Goal: Task Accomplishment & Management: Complete application form

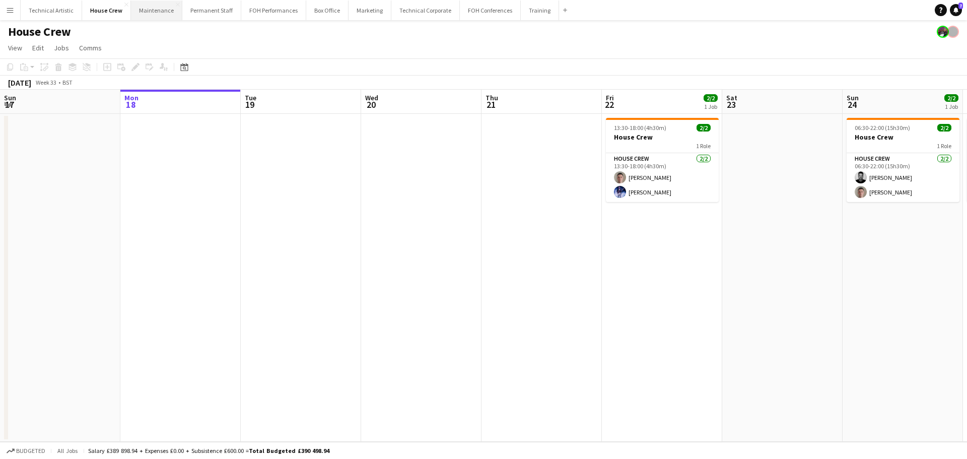
click at [148, 9] on button "Maintenance Close" at bounding box center [156, 11] width 51 height 20
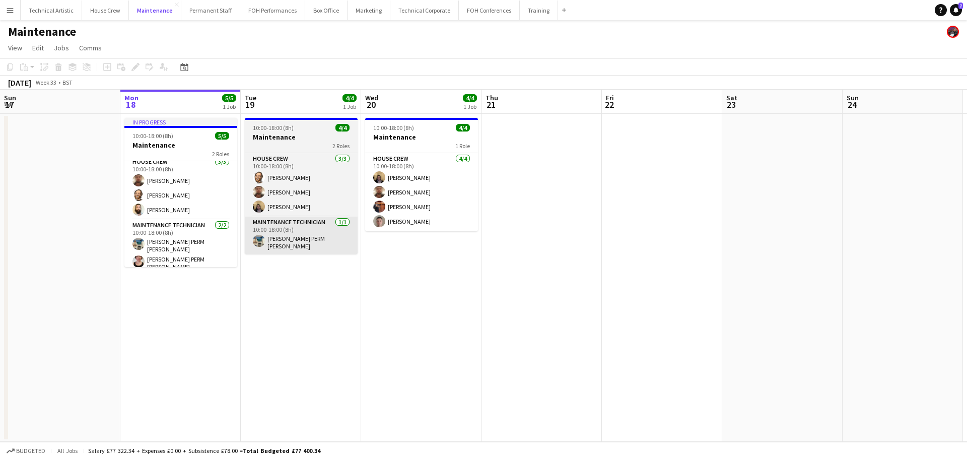
scroll to position [7, 0]
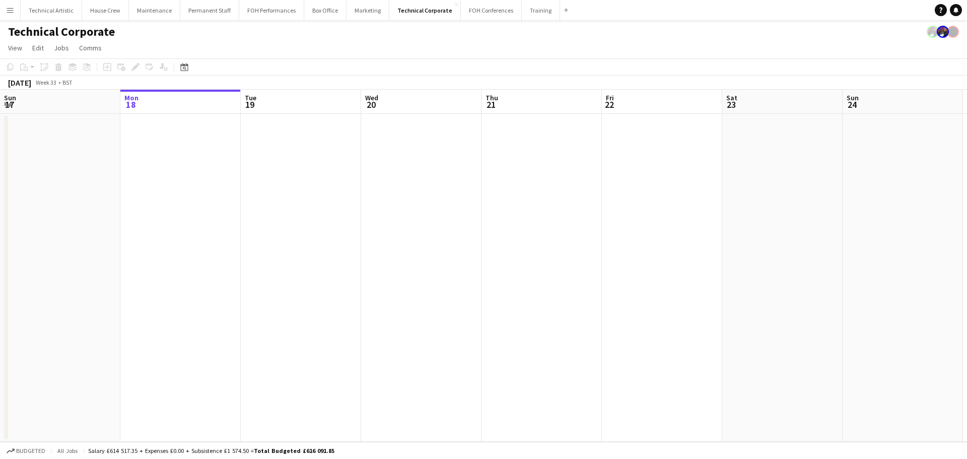
click at [5, 5] on button "Menu" at bounding box center [10, 10] width 20 height 20
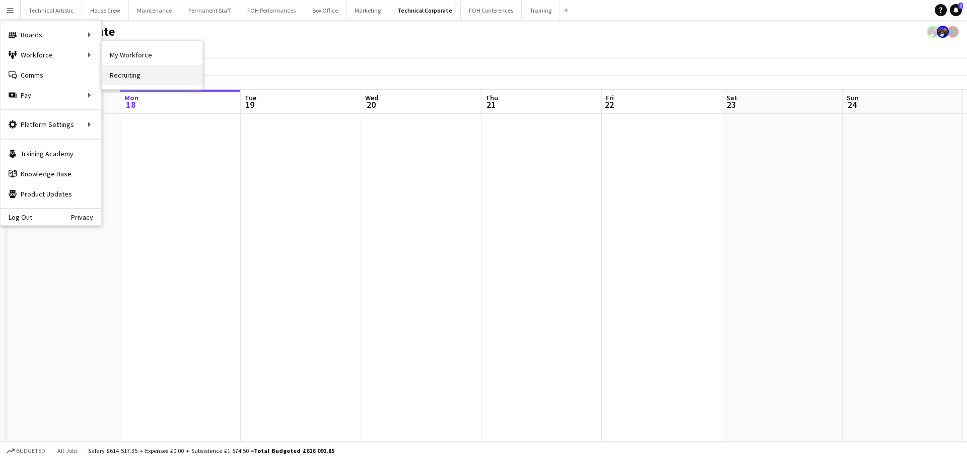
click at [114, 71] on link "Recruiting" at bounding box center [152, 75] width 101 height 20
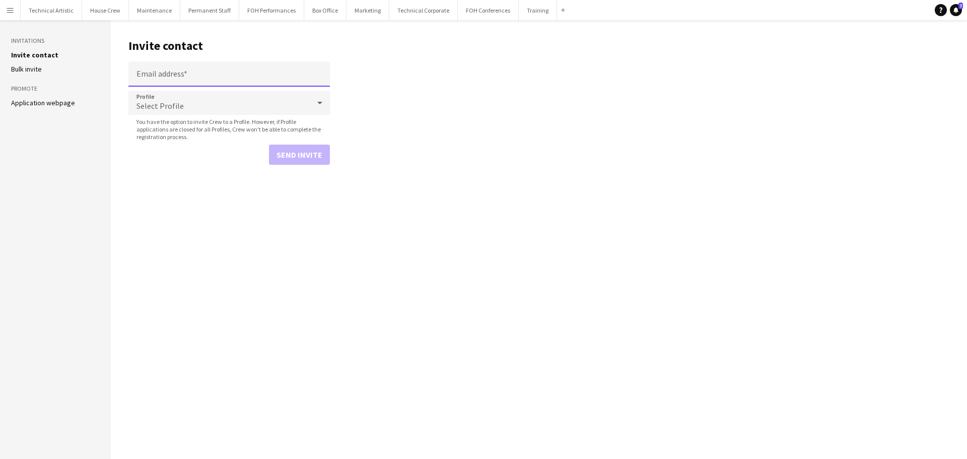
click at [187, 81] on input "Email address" at bounding box center [229, 73] width 202 height 25
click at [191, 99] on div "Select Profile" at bounding box center [218, 103] width 181 height 24
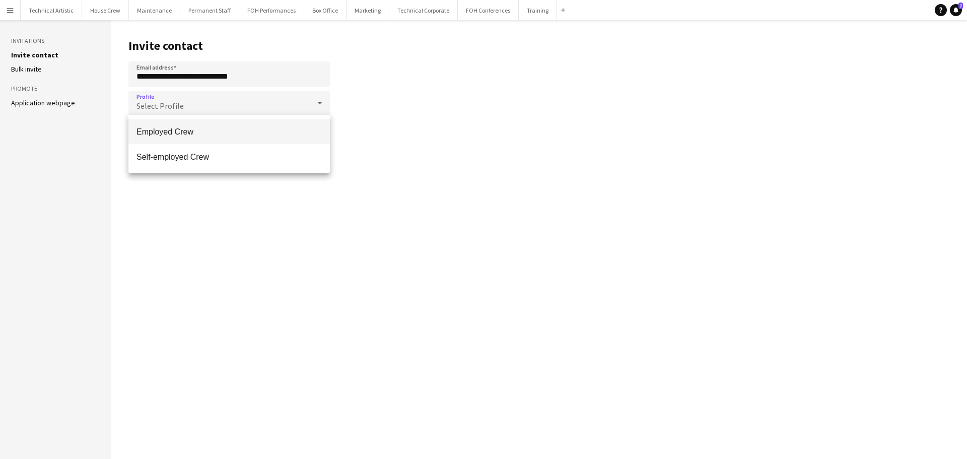
click at [185, 133] on span "Employed Crew" at bounding box center [229, 132] width 185 height 10
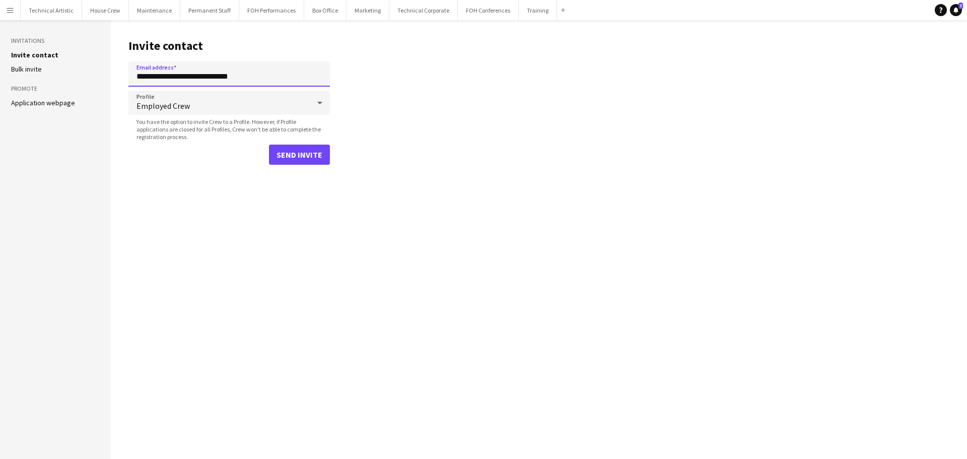
drag, startPoint x: 256, startPoint y: 75, endPoint x: 133, endPoint y: 77, distance: 123.0
click at [133, 77] on input "**********" at bounding box center [229, 73] width 202 height 25
click at [192, 77] on input "**********" at bounding box center [229, 73] width 202 height 25
drag, startPoint x: 184, startPoint y: 78, endPoint x: 0, endPoint y: 52, distance: 185.7
click at [0, 52] on div "**********" at bounding box center [483, 239] width 967 height 439
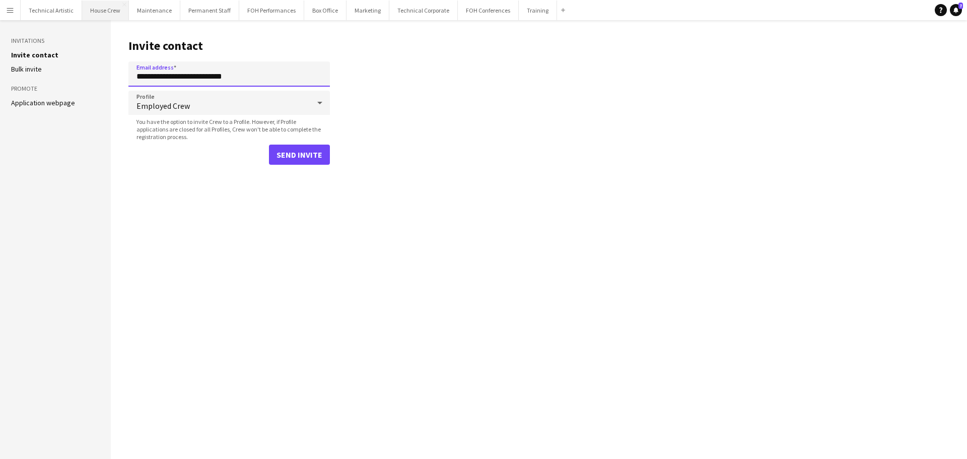
type input "**********"
click at [312, 158] on button "Send invite" at bounding box center [299, 155] width 61 height 20
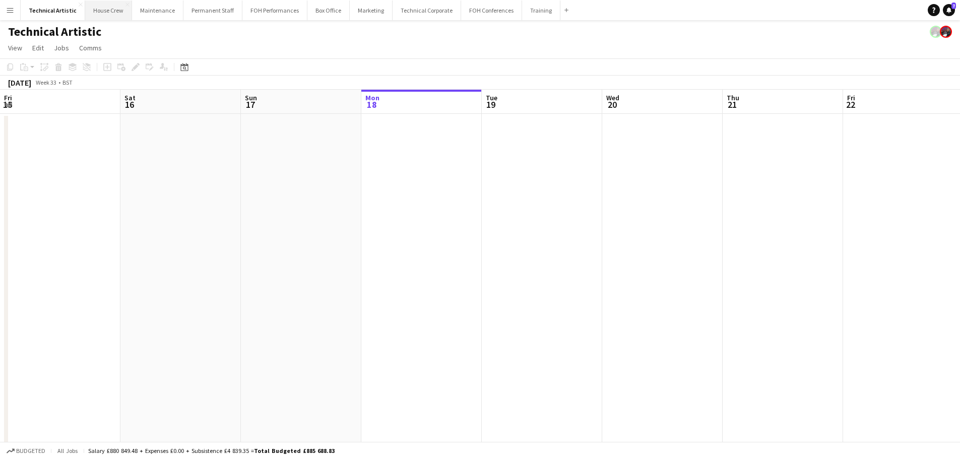
scroll to position [0, 241]
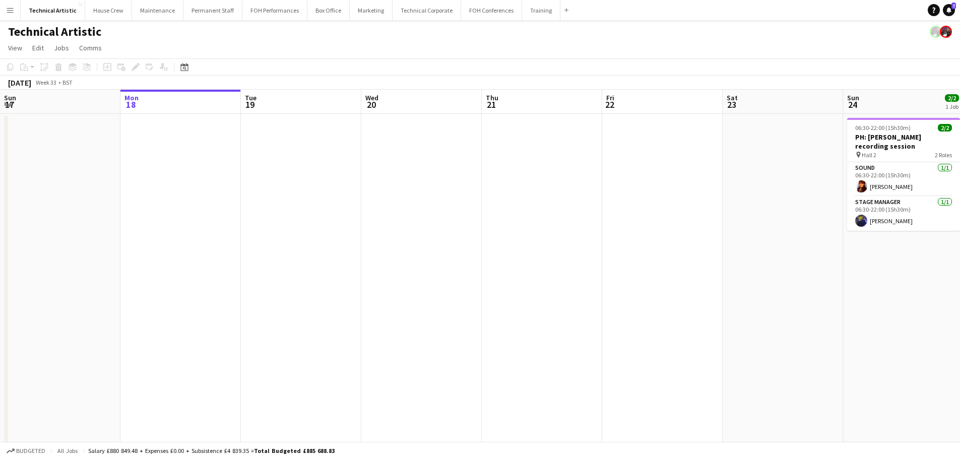
click at [423, 21] on div "Technical Artistic" at bounding box center [480, 29] width 960 height 19
click at [423, 14] on button "Technical Corporate Close" at bounding box center [427, 11] width 69 height 20
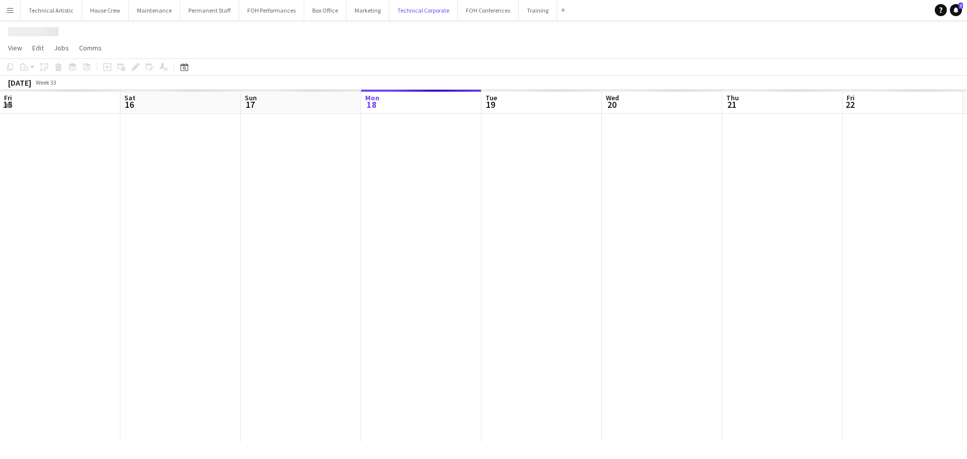
scroll to position [0, 241]
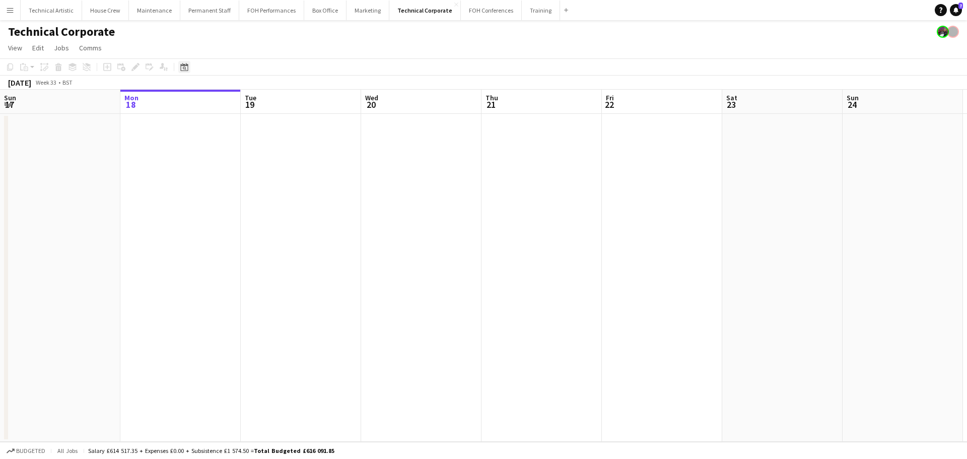
click at [190, 62] on div "Date picker" at bounding box center [184, 67] width 12 height 12
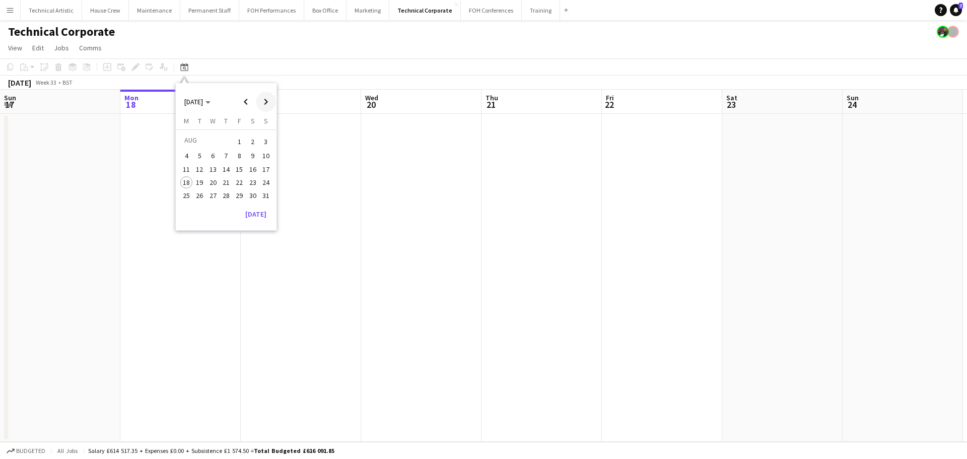
click at [264, 100] on span "Next month" at bounding box center [266, 102] width 20 height 20
click at [261, 102] on span "Next month" at bounding box center [266, 102] width 20 height 20
click at [208, 153] on span "1" at bounding box center [213, 154] width 12 height 12
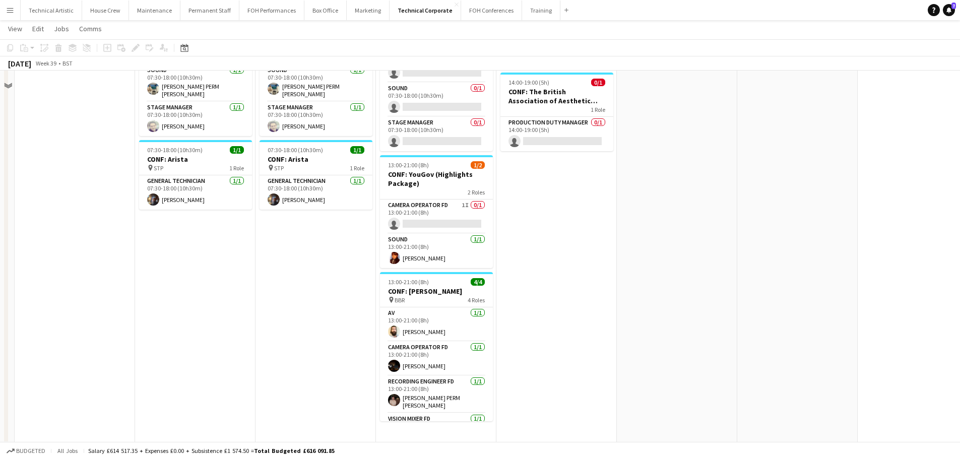
scroll to position [351, 0]
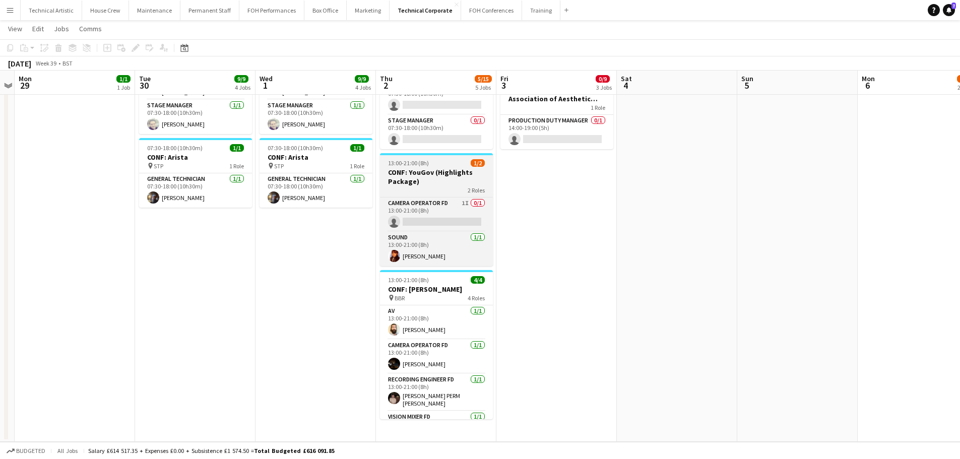
click at [436, 177] on h3 "CONF: YouGov (Highlights Package)" at bounding box center [436, 177] width 113 height 18
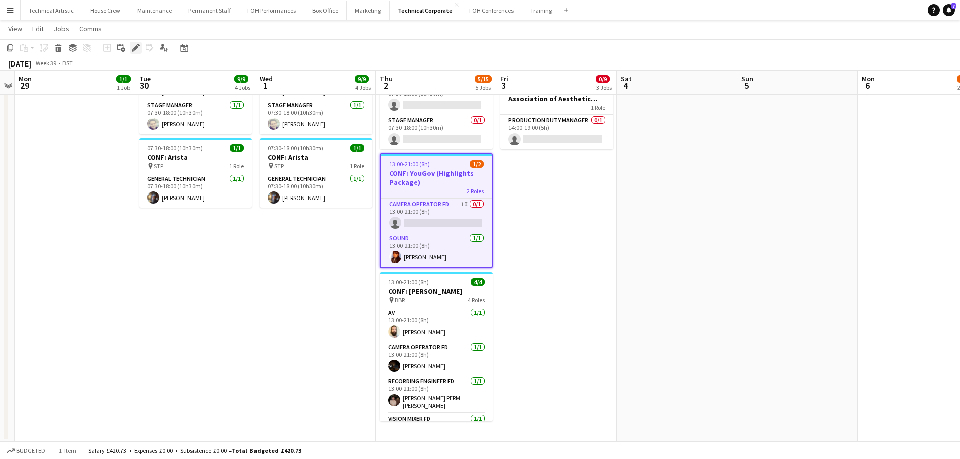
click at [137, 50] on icon "Edit" at bounding box center [136, 48] width 8 height 8
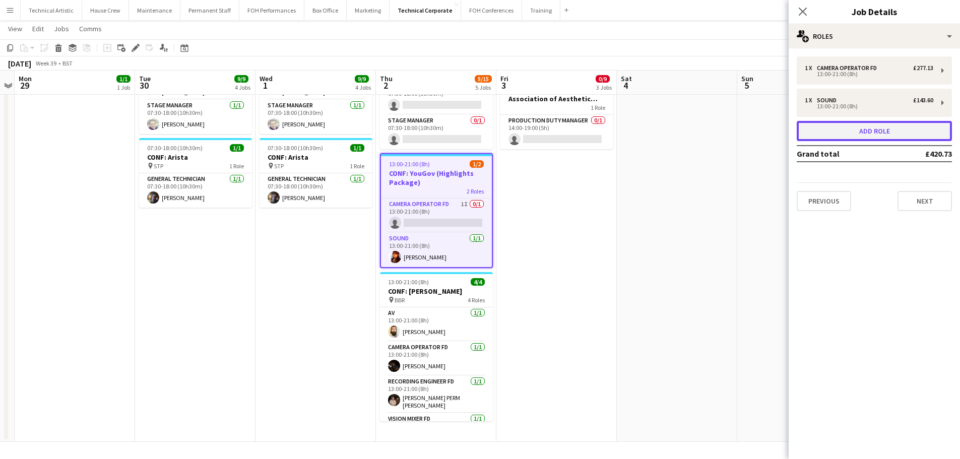
click at [870, 128] on button "Add role" at bounding box center [874, 131] width 155 height 20
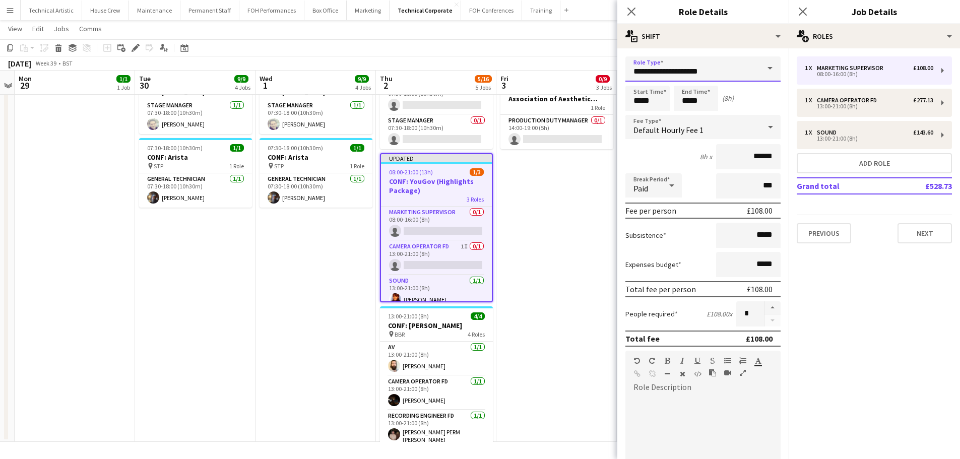
drag, startPoint x: 709, startPoint y: 63, endPoint x: 463, endPoint y: 54, distance: 247.1
click at [469, 49] on body "Menu Boards Boards Boards All jobs Status Workforce Workforce My Workforce Recr…" at bounding box center [480, 54] width 960 height 810
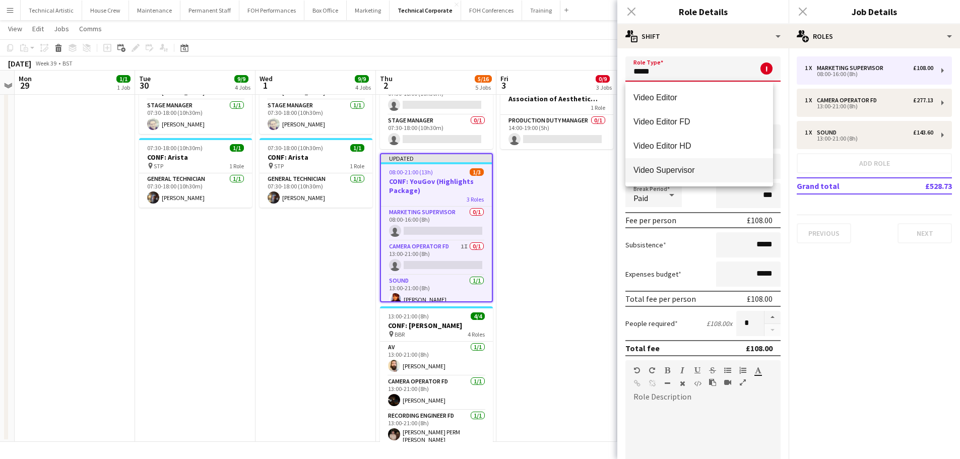
click at [671, 167] on span "Video Supervisor" at bounding box center [699, 170] width 132 height 10
type input "**********"
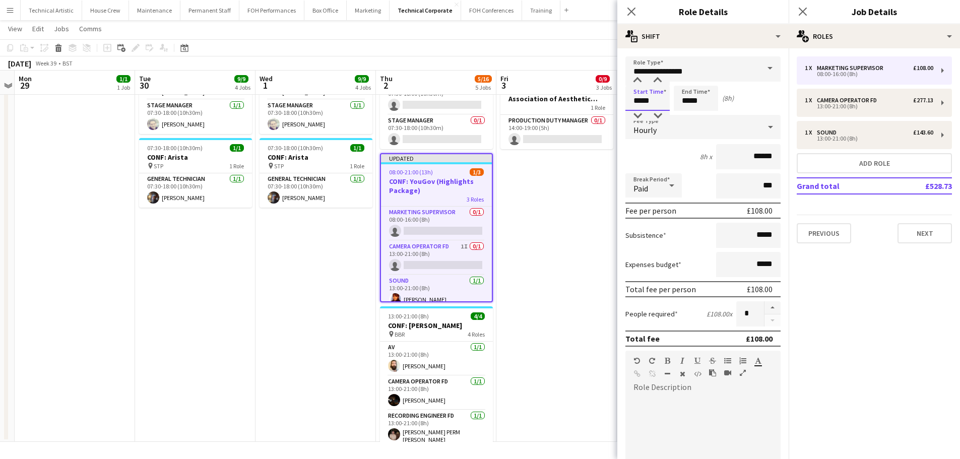
drag, startPoint x: 662, startPoint y: 98, endPoint x: 549, endPoint y: 83, distance: 113.4
click at [550, 83] on body "Menu Boards Boards Boards All jobs Status Workforce Workforce My Workforce Recr…" at bounding box center [480, 54] width 960 height 810
type input "*****"
click at [711, 123] on div "Hourly" at bounding box center [692, 127] width 135 height 24
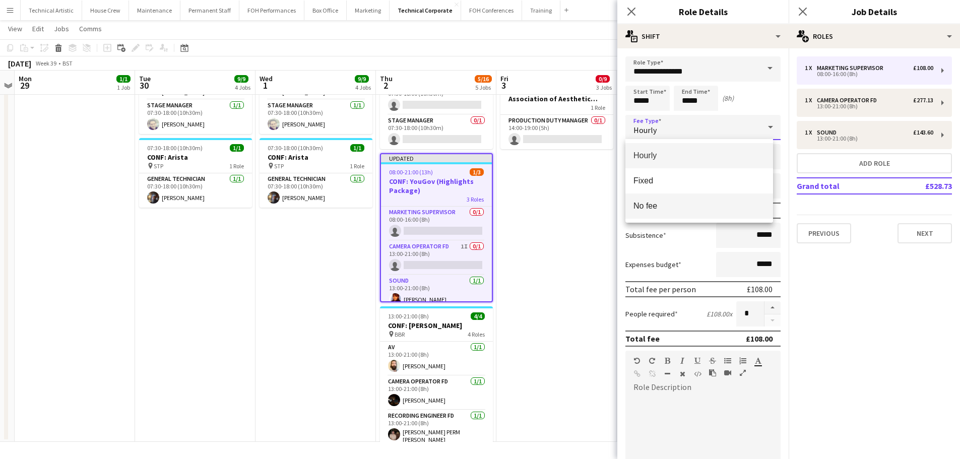
click at [687, 199] on mat-option "No fee" at bounding box center [699, 205] width 148 height 25
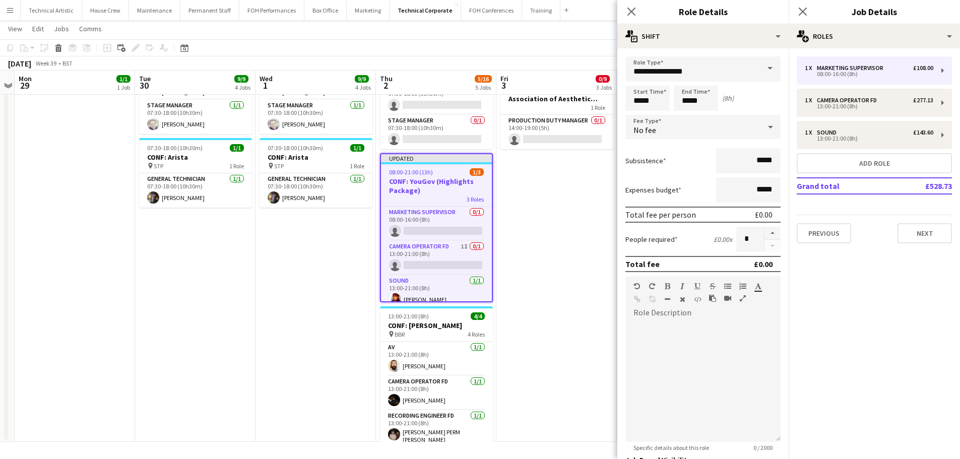
click at [509, 257] on app-date-cell "07:30-18:00 (10h30m) 0/5 CONF: The British Association of Aesthetic Plastic Sur…" at bounding box center [556, 102] width 120 height 680
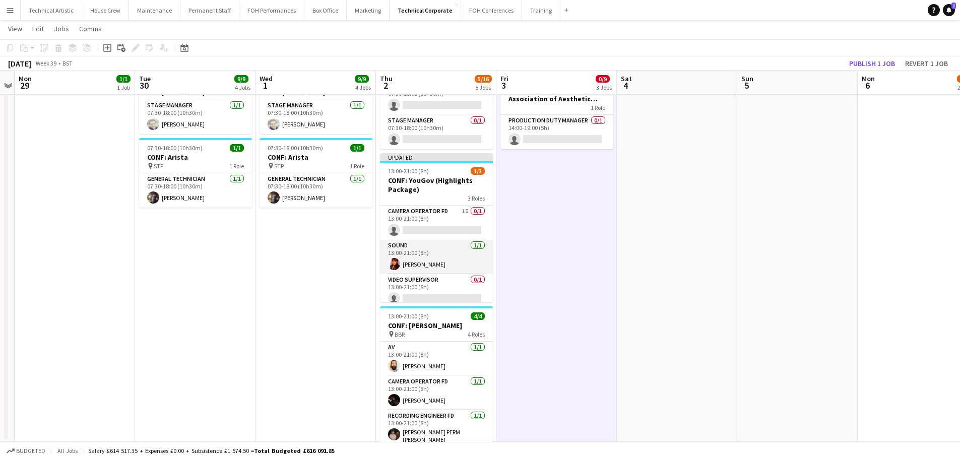
scroll to position [6, 0]
click at [438, 274] on app-card-role "Video Supervisor 0/1 13:00-21:00 (8h) single-neutral-actions" at bounding box center [436, 285] width 113 height 34
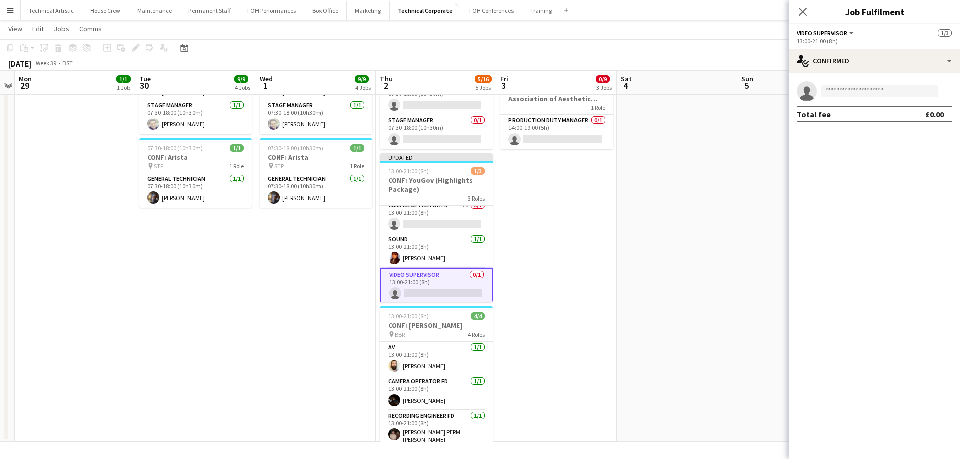
drag, startPoint x: 854, startPoint y: 100, endPoint x: 858, endPoint y: 94, distance: 6.9
click at [854, 99] on app-invite-slot "single-neutral-actions" at bounding box center [874, 91] width 171 height 20
click at [858, 94] on input at bounding box center [879, 91] width 117 height 12
type input "*******"
click at [856, 109] on span "Antonino Pilade" at bounding box center [858, 105] width 58 height 9
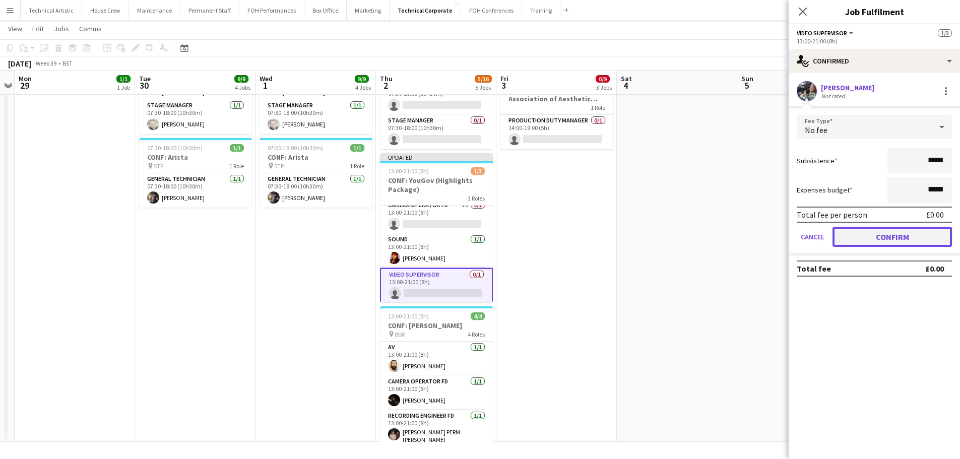
click at [897, 236] on button "Confirm" at bounding box center [891, 237] width 119 height 20
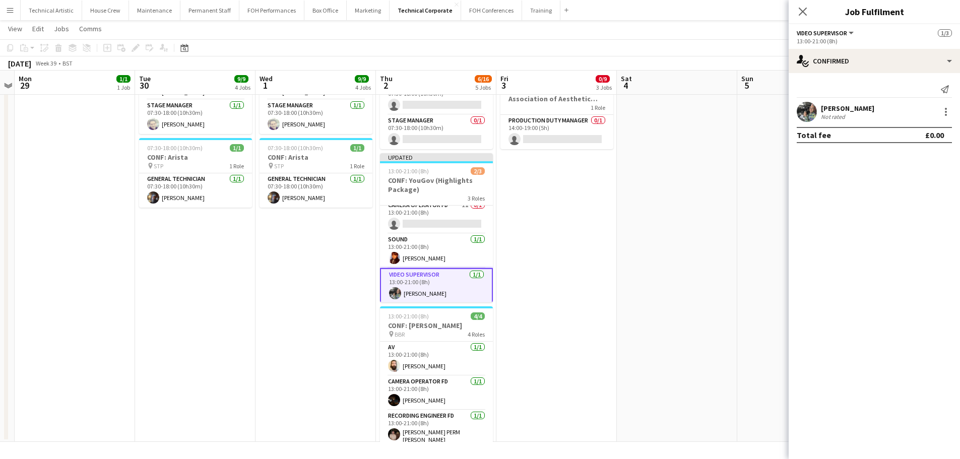
click at [555, 56] on app-toolbar "Copy Paste Paste Ctrl+V Paste with crew Ctrl+Shift+V Paste linked Job Delete Gr…" at bounding box center [480, 47] width 960 height 17
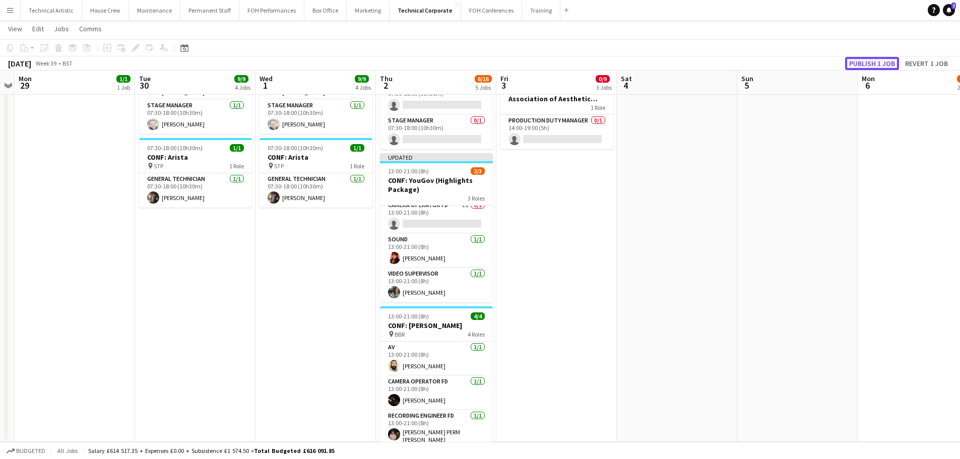
click at [854, 61] on button "Publish 1 job" at bounding box center [872, 63] width 54 height 13
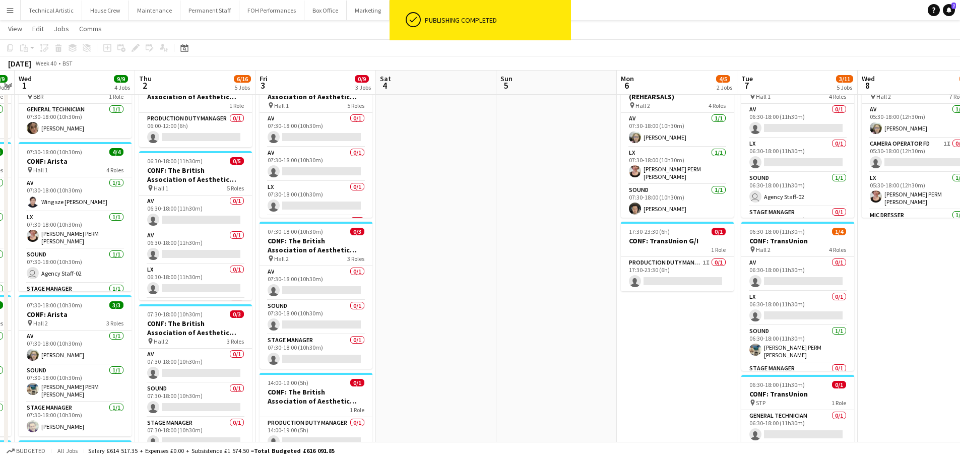
scroll to position [0, 288]
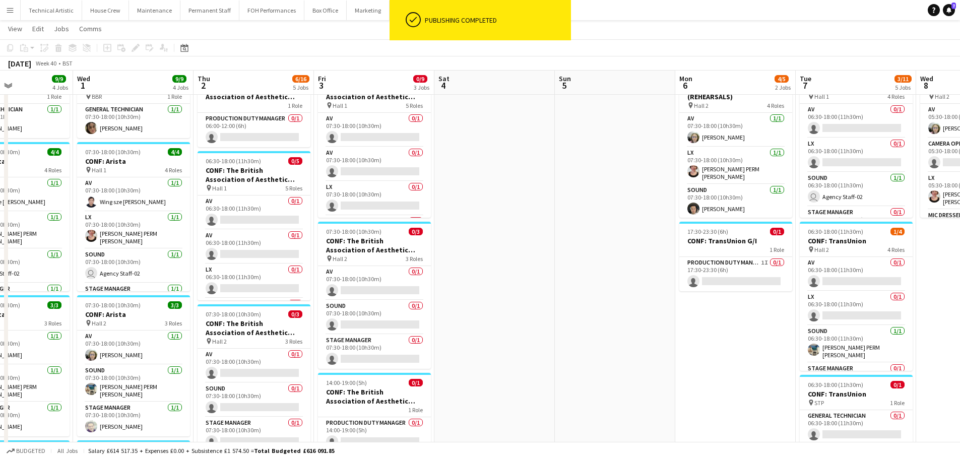
drag, startPoint x: 744, startPoint y: 287, endPoint x: 597, endPoint y: 291, distance: 146.7
click at [597, 291] on app-calendar-viewport "Sun 28 Mon 29 1/1 1 Job Tue 30 9/9 4 Jobs Wed 1 9/9 4 Jobs Thu 2 6/16 5 Jobs Fr…" at bounding box center [480, 367] width 960 height 753
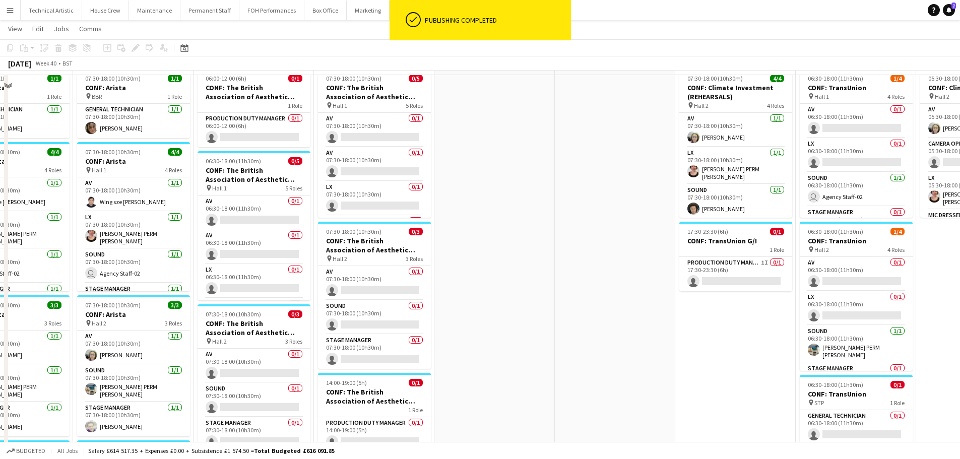
scroll to position [0, 0]
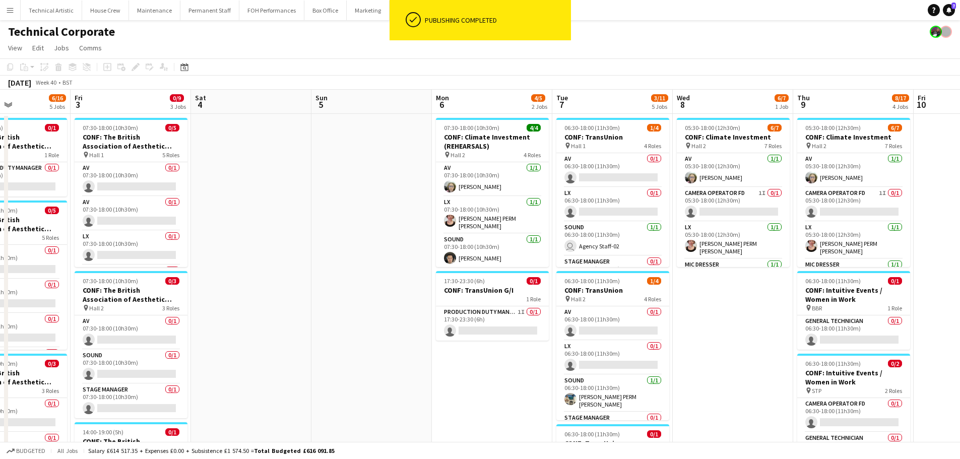
drag, startPoint x: 400, startPoint y: 227, endPoint x: 382, endPoint y: 230, distance: 17.3
click at [382, 230] on app-calendar-viewport "Tue 30 9/9 4 Jobs Wed 1 9/9 4 Jobs Thu 2 6/16 5 Jobs Fri 3 0/9 3 Jobs Sat 4 Sun…" at bounding box center [480, 442] width 960 height 704
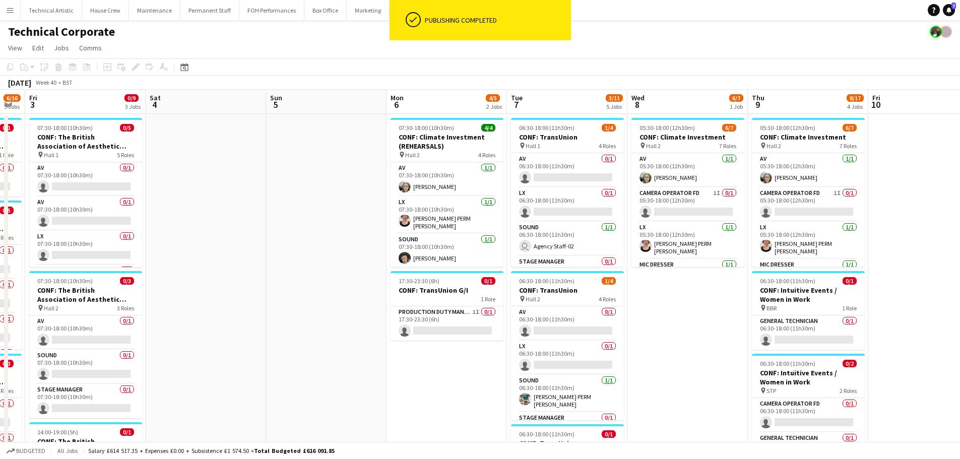
drag, startPoint x: 749, startPoint y: 341, endPoint x: 414, endPoint y: 290, distance: 339.4
click at [414, 290] on app-calendar-viewport "Tue 30 9/9 4 Jobs Wed 1 9/9 4 Jobs Thu 2 6/16 5 Jobs Fri 3 0/9 3 Jobs Sat 4 Sun…" at bounding box center [480, 442] width 960 height 704
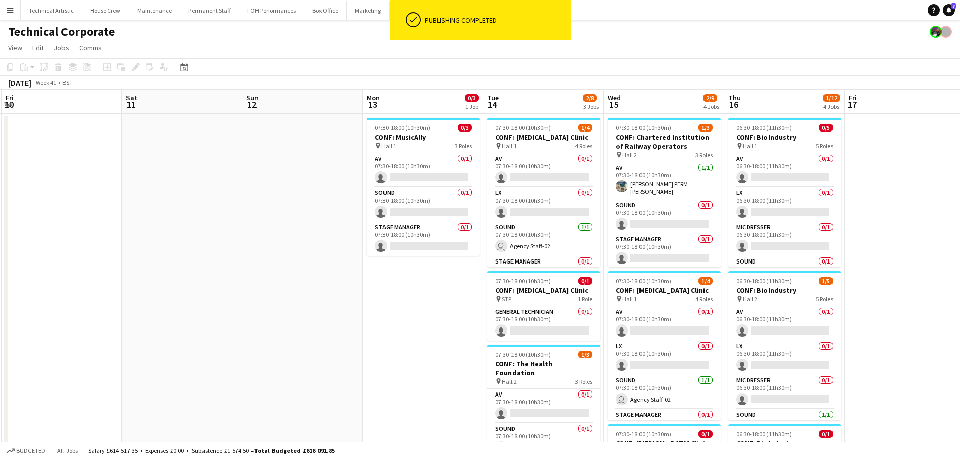
drag, startPoint x: 521, startPoint y: 250, endPoint x: 307, endPoint y: 224, distance: 215.8
click at [307, 224] on app-calendar-viewport "Mon 6 4/5 2 Jobs Tue 7 3/11 5 Jobs Wed 8 6/7 1 Job Thu 9 8/17 4 Jobs Fri 10 Sat…" at bounding box center [480, 442] width 960 height 704
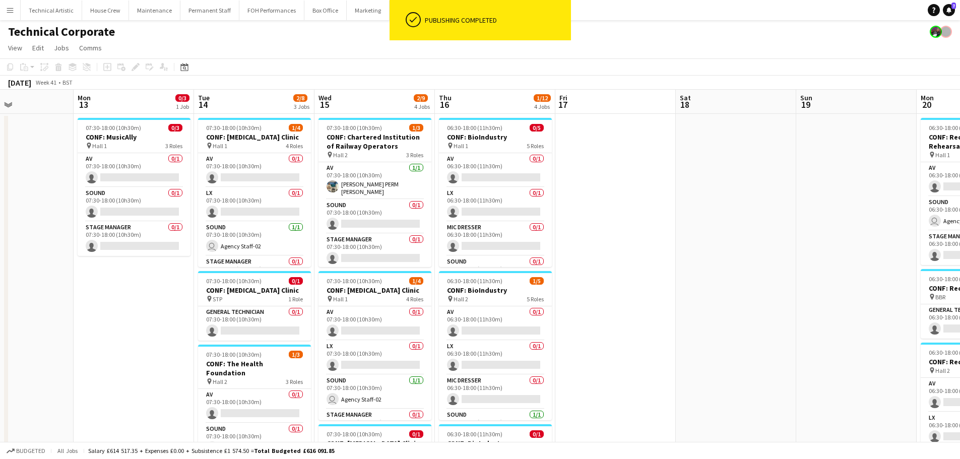
drag, startPoint x: 501, startPoint y: 250, endPoint x: 212, endPoint y: 215, distance: 291.4
click at [212, 215] on app-calendar-viewport "Thu 9 8/17 4 Jobs Fri 10 Sat 11 Sun 12 Mon 13 0/3 1 Job Tue 14 2/8 3 Jobs Wed 1…" at bounding box center [480, 442] width 960 height 704
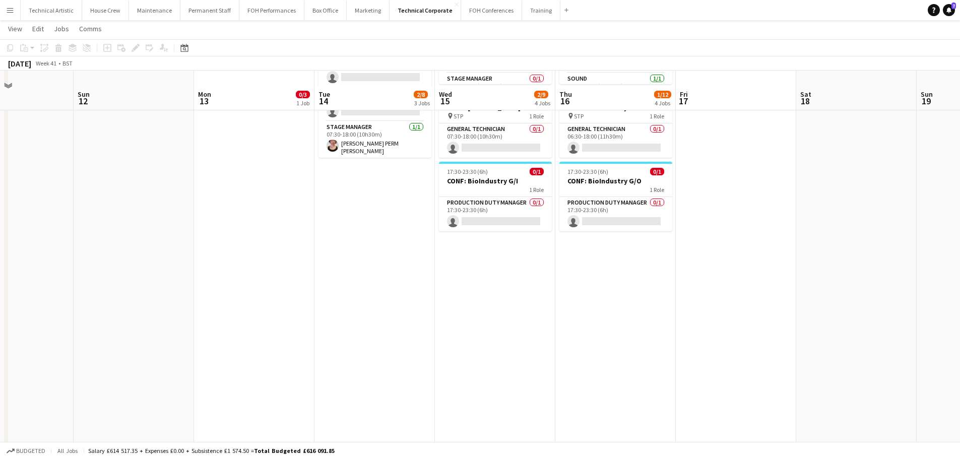
scroll to position [351, 0]
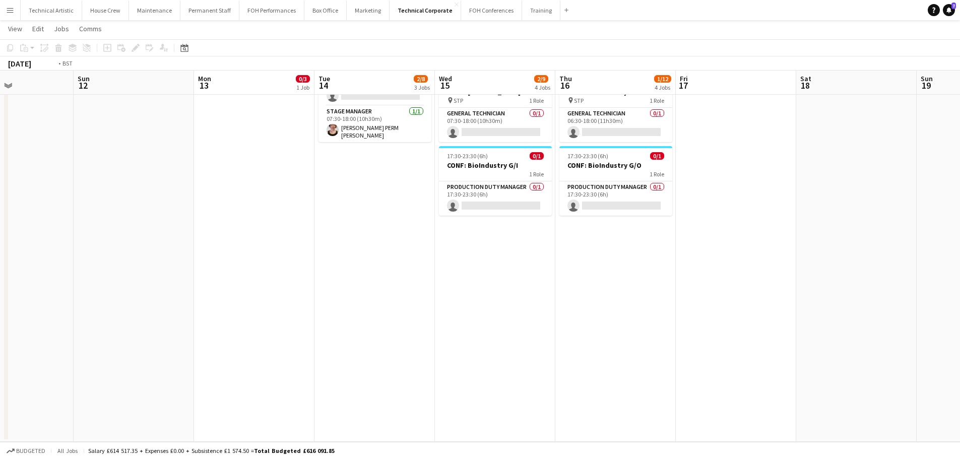
drag, startPoint x: 702, startPoint y: 256, endPoint x: 209, endPoint y: 260, distance: 493.3
click at [209, 260] on app-calendar-viewport "Thu 9 8/17 4 Jobs Fri 10 Sat 11 Sun 12 Mon 13 0/3 1 Job Tue 14 2/8 3 Jobs Wed 1…" at bounding box center [480, 65] width 960 height 753
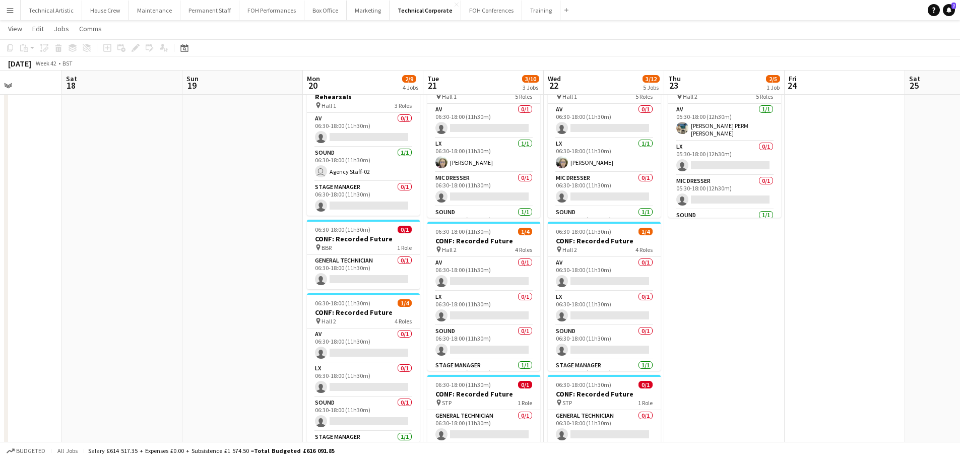
scroll to position [0, 372]
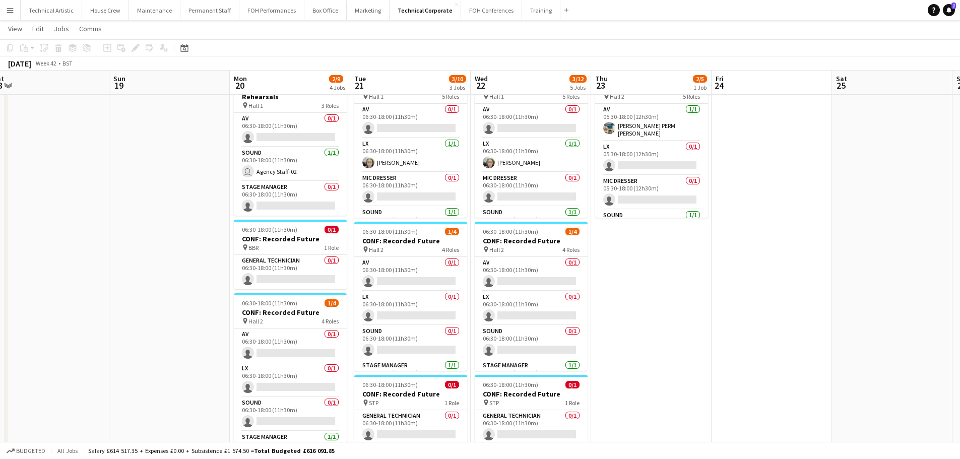
drag, startPoint x: 327, startPoint y: 267, endPoint x: 191, endPoint y: 241, distance: 138.4
click at [191, 241] on app-calendar-viewport "Wed 15 2/9 4 Jobs Thu 16 1/12 4 Jobs Fri 17 Sat 18 Sun 19 Mon 20 2/9 4 Jobs Tue…" at bounding box center [480, 367] width 960 height 753
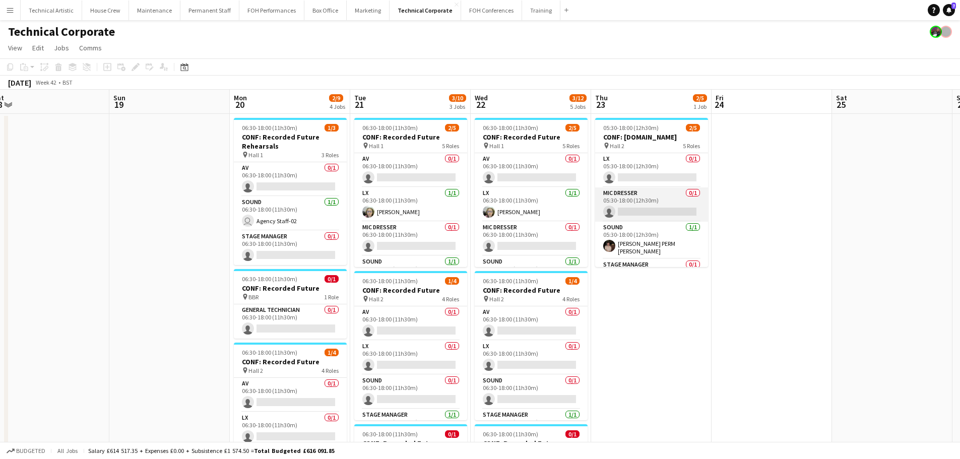
scroll to position [57, 0]
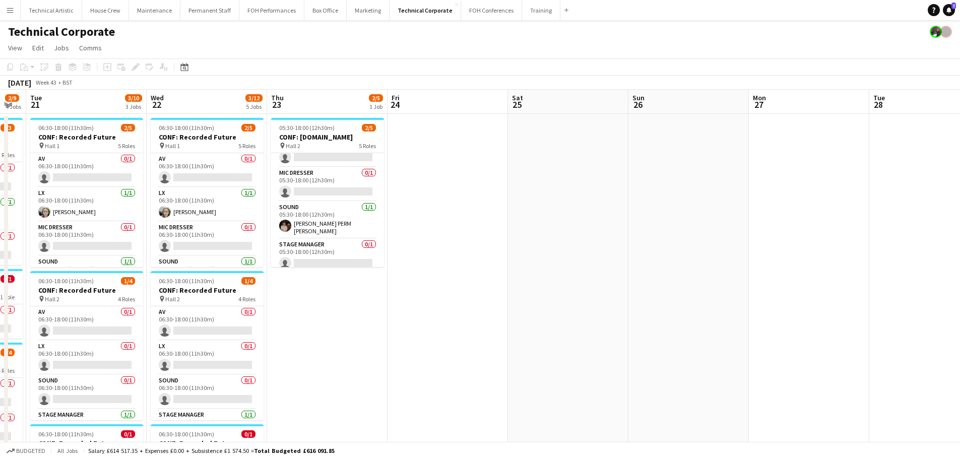
drag, startPoint x: 535, startPoint y: 292, endPoint x: 212, endPoint y: 251, distance: 325.1
click at [212, 251] on app-calendar-viewport "Sat 18 Sun 19 Mon 20 2/9 4 Jobs Tue 21 3/10 3 Jobs Wed 22 3/12 5 Jobs Thu 23 2/…" at bounding box center [480, 442] width 960 height 704
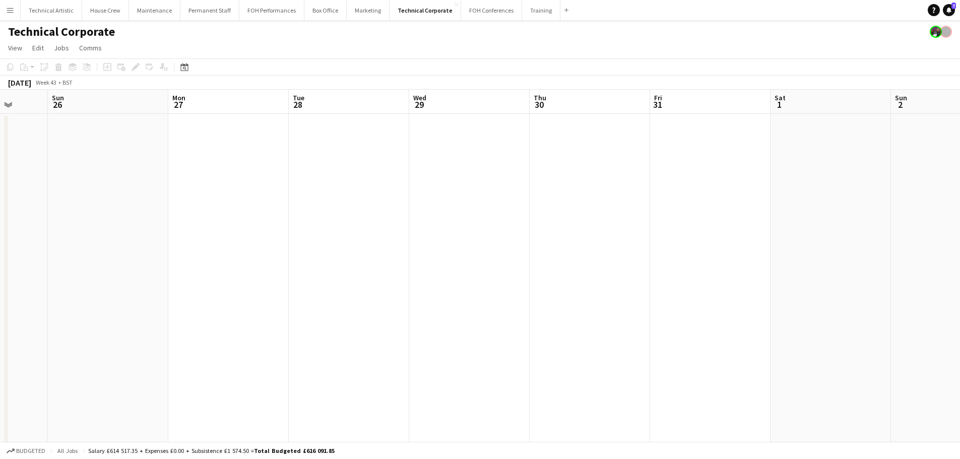
drag, startPoint x: 336, startPoint y: 250, endPoint x: 48, endPoint y: 214, distance: 290.0
click at [48, 214] on app-calendar-viewport "Thu 23 2/5 1 Job Fri 24 Sat 25 Sun 26 Mon 27 Tue 28 Wed 29 Thu 30 Fri 31 Sat 1 …" at bounding box center [480, 442] width 960 height 704
drag, startPoint x: 126, startPoint y: 230, endPoint x: 51, endPoint y: 221, distance: 75.6
click at [51, 221] on app-calendar-viewport "Thu 23 2/5 1 Job Fri 24 Sat 25 Sun 26 Mon 27 Tue 28 Wed 29 Thu 30 Fri 31 Sat 1 …" at bounding box center [480, 442] width 960 height 704
drag, startPoint x: 309, startPoint y: 213, endPoint x: 144, endPoint y: 193, distance: 166.4
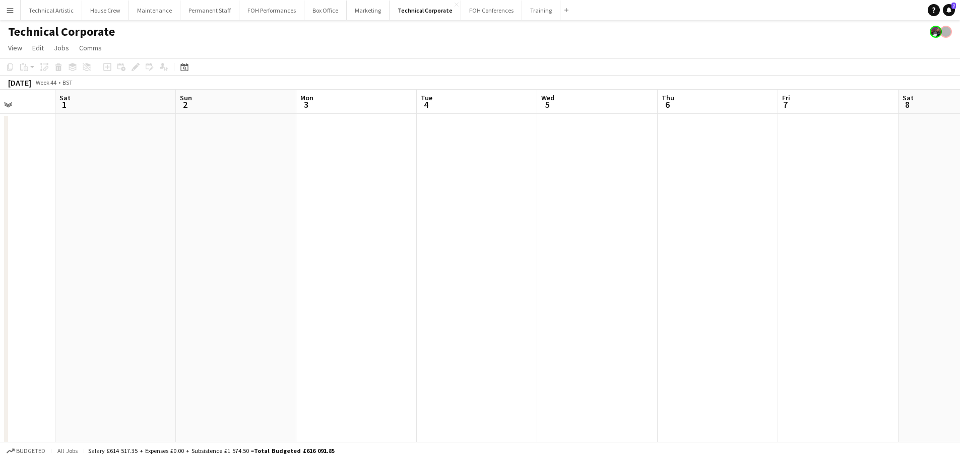
click at [144, 193] on app-calendar-viewport "Wed 29 Thu 30 Fri 31 Sat 1 Sun 2 Mon 3 Tue 4 Wed 5 Thu 6 Fri 7 Sat 8 Sun 9 Mon …" at bounding box center [480, 442] width 960 height 704
drag, startPoint x: 78, startPoint y: 191, endPoint x: 388, endPoint y: 202, distance: 310.1
click at [637, 213] on app-calendar-viewport "Sun 26 Mon 27 Tue 28 Wed 29 Thu 30 Fri 31 Sat 1 Sun 2 Mon 3 Tue 4 Wed 5 Thu 6 F…" at bounding box center [480, 442] width 960 height 704
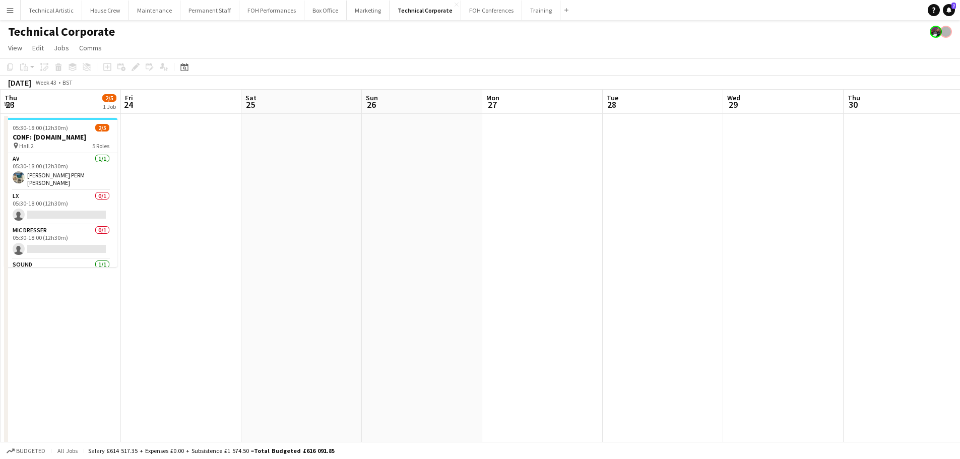
drag, startPoint x: 335, startPoint y: 204, endPoint x: 663, endPoint y: 204, distance: 328.0
click at [663, 204] on app-calendar-viewport "Tue 21 3/10 3 Jobs Wed 22 3/12 5 Jobs Thu 23 2/5 1 Job Fri 24 Sat 25 Sun 26 Mon…" at bounding box center [480, 442] width 960 height 704
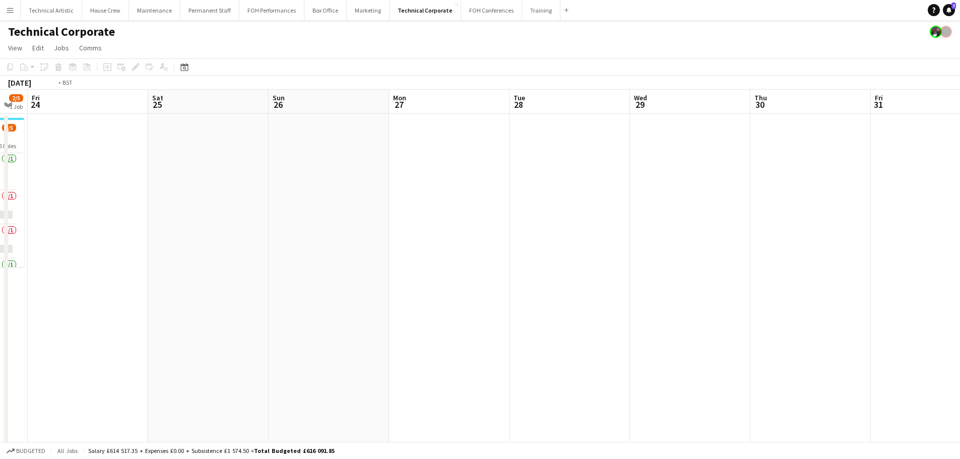
drag, startPoint x: 397, startPoint y: 213, endPoint x: 595, endPoint y: 214, distance: 198.0
click at [595, 214] on app-calendar-viewport "Tue 21 3/10 3 Jobs Wed 22 3/12 5 Jobs Thu 23 2/5 1 Job Fri 24 Sat 25 Sun 26 Mon…" at bounding box center [480, 442] width 960 height 704
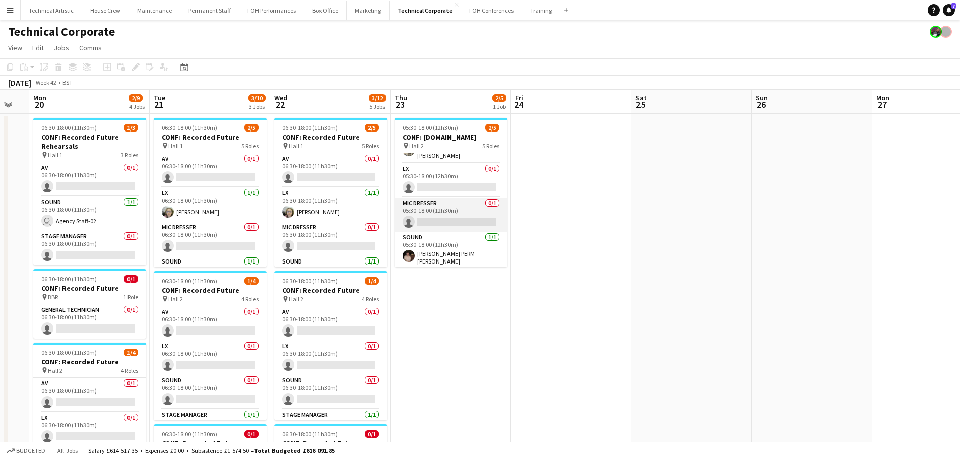
scroll to position [0, 0]
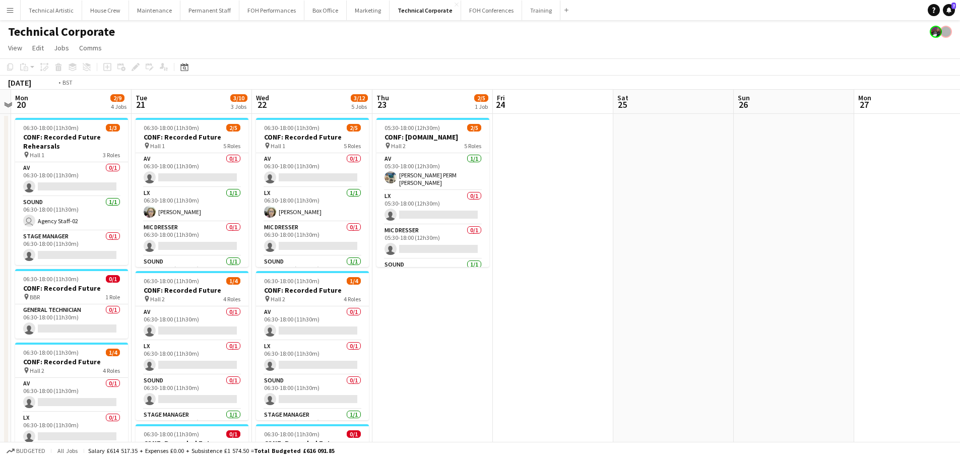
drag, startPoint x: 741, startPoint y: 285, endPoint x: 188, endPoint y: 234, distance: 555.1
click at [188, 234] on app-calendar-viewport "Fri 17 Sat 18 Sun 19 Mon 20 2/9 4 Jobs Tue 21 3/10 3 Jobs Wed 22 3/12 5 Jobs Th…" at bounding box center [480, 442] width 960 height 704
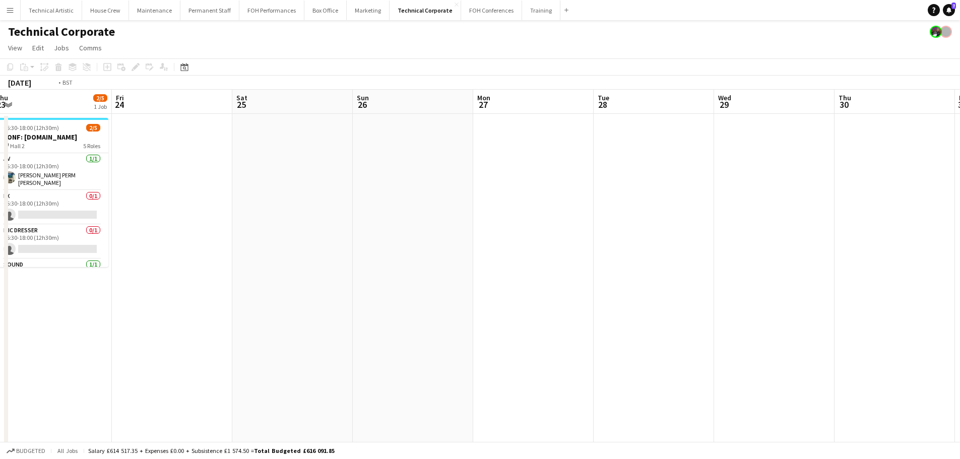
drag, startPoint x: 748, startPoint y: 270, endPoint x: 52, endPoint y: 210, distance: 698.9
click at [52, 210] on app-calendar-viewport "Tue 21 3/10 3 Jobs Wed 22 3/12 5 Jobs Thu 23 2/5 1 Job Fri 24 Sat 25 Sun 26 Mon…" at bounding box center [480, 442] width 960 height 704
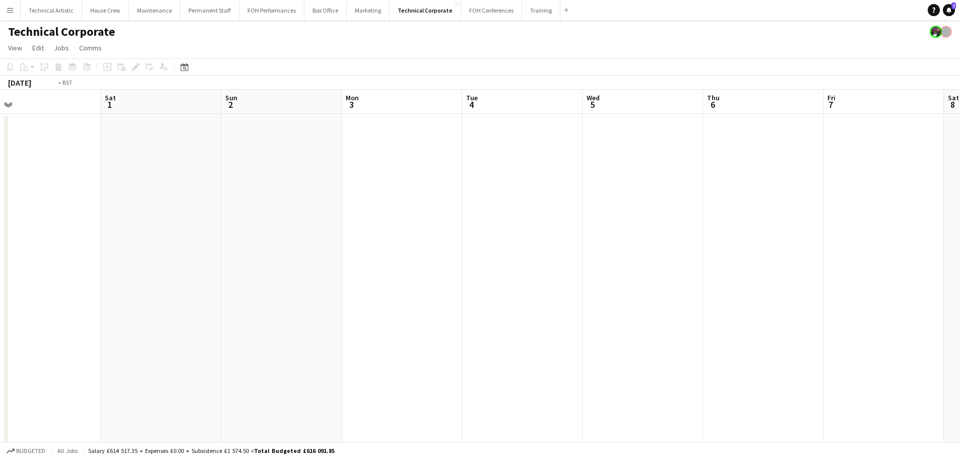
drag, startPoint x: 486, startPoint y: 225, endPoint x: 296, endPoint y: 219, distance: 190.5
click at [63, 203] on app-calendar-viewport "Tue 28 Wed 29 Thu 30 Fri 31 Sat 1 Sun 2 Mon 3 Tue 4 Wed 5 Thu 6 Fri 7 Sat 8 Sun…" at bounding box center [480, 442] width 960 height 704
drag, startPoint x: 777, startPoint y: 269, endPoint x: 134, endPoint y: 192, distance: 648.0
click at [134, 192] on app-calendar-viewport "Thu 6 Fri 7 Sat 8 Sun 9 Mon 10 Tue 11 Wed 12 Thu 13 Fri 14 Sat 15 Sun 16 Mon 17…" at bounding box center [480, 442] width 960 height 704
drag, startPoint x: 494, startPoint y: 229, endPoint x: 955, endPoint y: 206, distance: 461.1
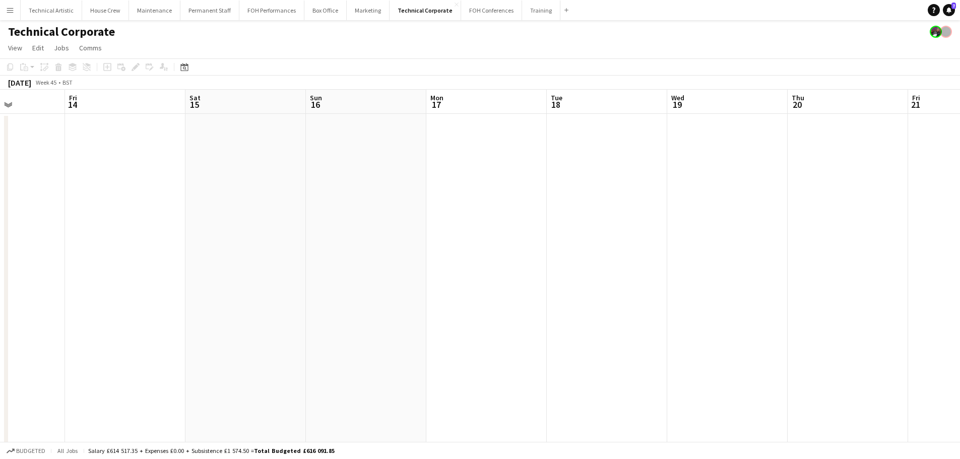
click at [959, 201] on html "Menu Boards Boards Boards All jobs Status Workforce Workforce My Workforce Recr…" at bounding box center [480, 405] width 960 height 811
drag, startPoint x: 893, startPoint y: 189, endPoint x: 446, endPoint y: 189, distance: 447.4
click at [951, 187] on app-calendar-viewport "Fri 31 Sat 1 Sun 2 Mon 3 Tue 4 Wed 5 Thu 6 Fri 7 Sat 8 Sun 9 Mon 10 Tue 11 Wed …" at bounding box center [480, 442] width 960 height 704
drag, startPoint x: 556, startPoint y: 215, endPoint x: 797, endPoint y: 180, distance: 243.8
click at [919, 180] on app-calendar-viewport "Thu 30 Fri 31 Sat 1 Sun 2 Mon 3 Tue 4 Wed 5 Thu 6 Fri 7 Sat 8 Sun 9 Mon 10 Tue …" at bounding box center [480, 442] width 960 height 704
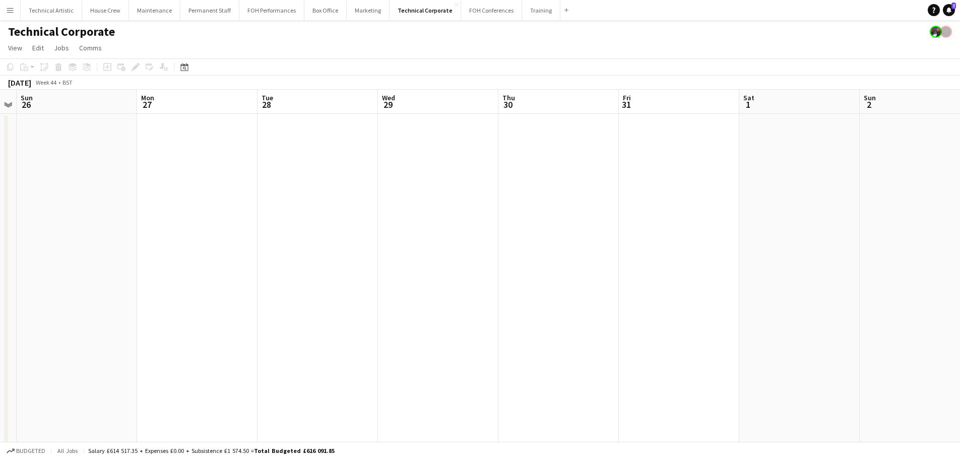
drag, startPoint x: 266, startPoint y: 188, endPoint x: 951, endPoint y: 175, distance: 685.4
click at [951, 175] on app-calendar-viewport "Fri 24 Sat 25 Sun 26 Mon 27 Tue 28 Wed 29 Thu 30 Fri 31 Sat 1 Sun 2 Mon 3 Tue 4…" at bounding box center [480, 442] width 960 height 704
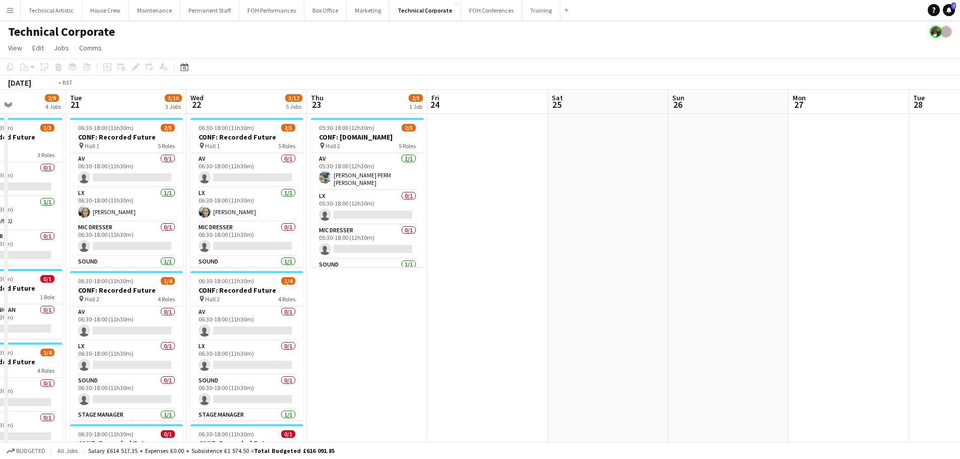
scroll to position [0, 254]
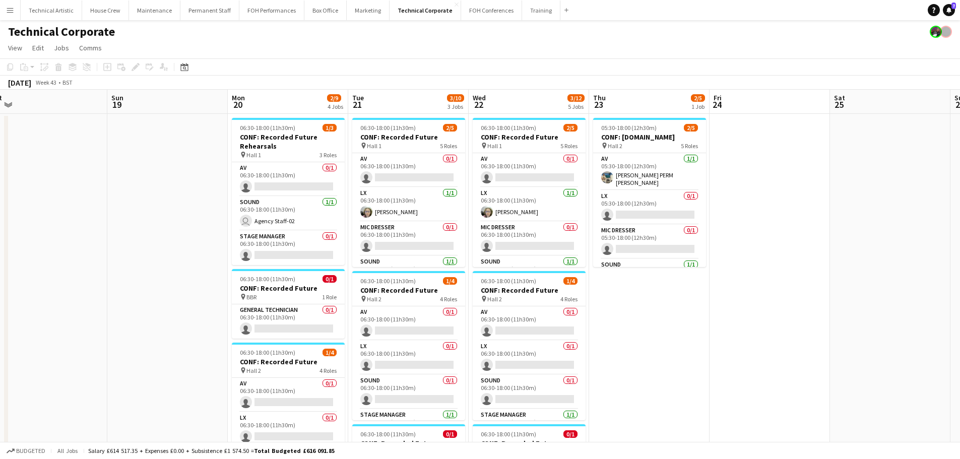
drag, startPoint x: 313, startPoint y: 188, endPoint x: 543, endPoint y: 195, distance: 229.9
click at [543, 195] on app-calendar-viewport "Thu 16 1/12 4 Jobs Fri 17 Sat 18 Sun 19 Mon 20 2/9 4 Jobs Tue 21 3/10 3 Jobs We…" at bounding box center [480, 442] width 960 height 704
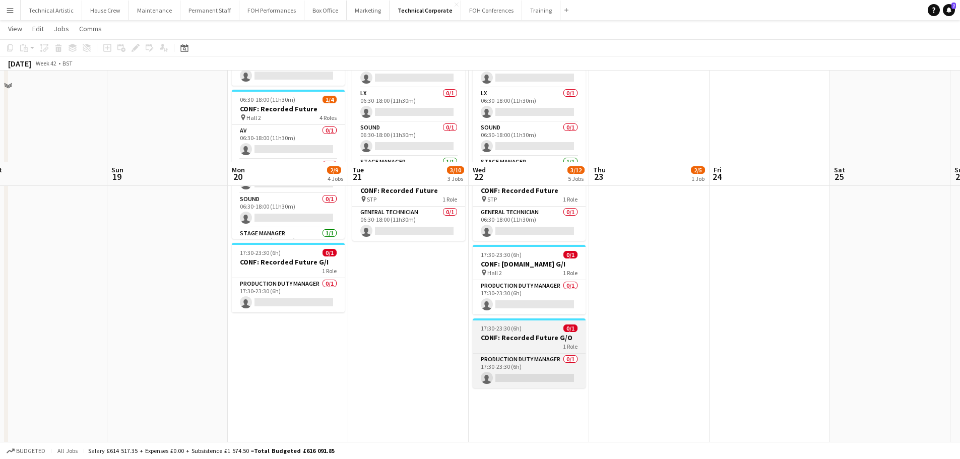
scroll to position [351, 0]
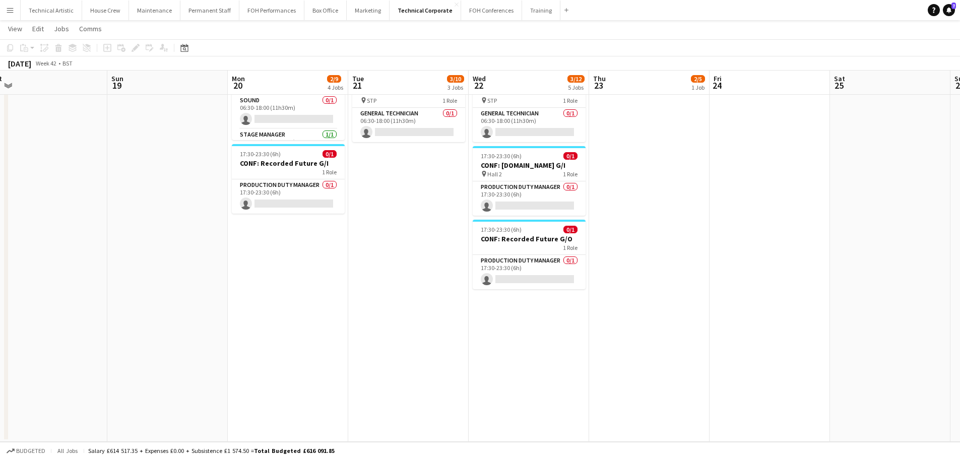
drag, startPoint x: 697, startPoint y: 213, endPoint x: 967, endPoint y: 217, distance: 270.1
click at [959, 214] on html "Menu Boards Boards Boards All jobs Status Workforce Workforce My Workforce Recr…" at bounding box center [480, 54] width 960 height 810
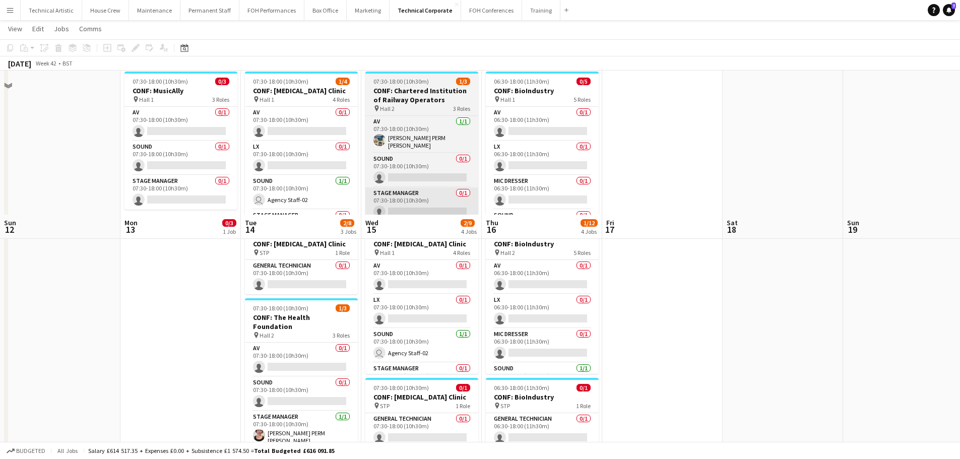
scroll to position [0, 0]
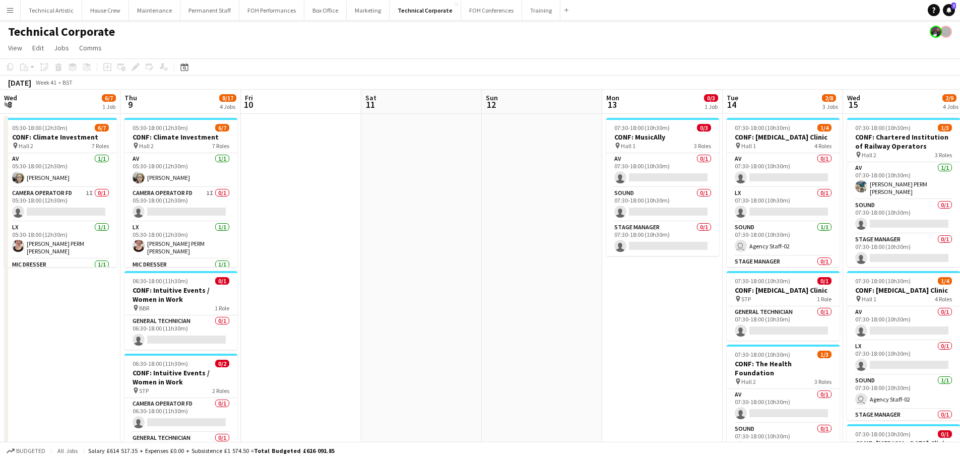
drag, startPoint x: 848, startPoint y: 219, endPoint x: 967, endPoint y: 207, distance: 119.5
click at [959, 207] on html "Menu Boards Boards Boards All jobs Status Workforce Workforce My Workforce Recr…" at bounding box center [480, 405] width 960 height 811
drag, startPoint x: 315, startPoint y: 220, endPoint x: 967, endPoint y: 195, distance: 652.5
click at [959, 195] on html "Menu Boards Boards Boards All jobs Status Workforce Workforce My Workforce Recr…" at bounding box center [480, 405] width 960 height 811
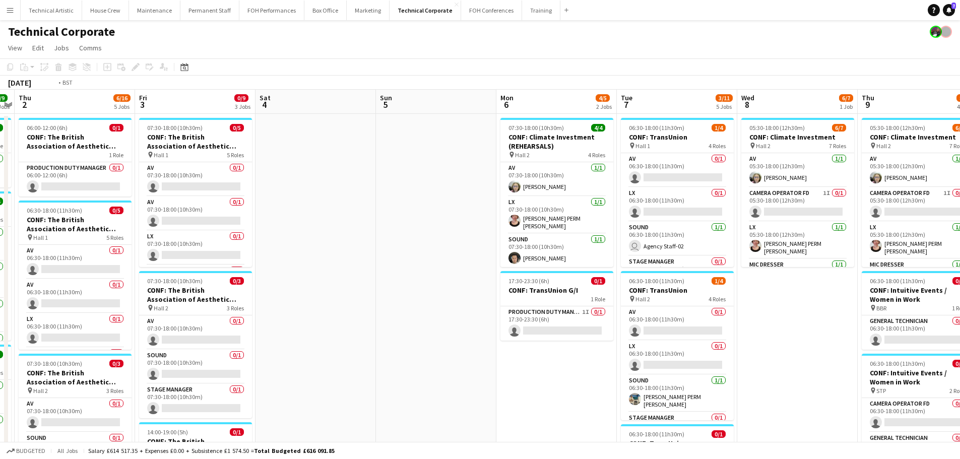
drag, startPoint x: 283, startPoint y: 197, endPoint x: 875, endPoint y: 154, distance: 593.1
click at [959, 154] on html "Menu Boards Boards Boards All jobs Status Workforce Workforce My Workforce Recr…" at bounding box center [480, 405] width 960 height 811
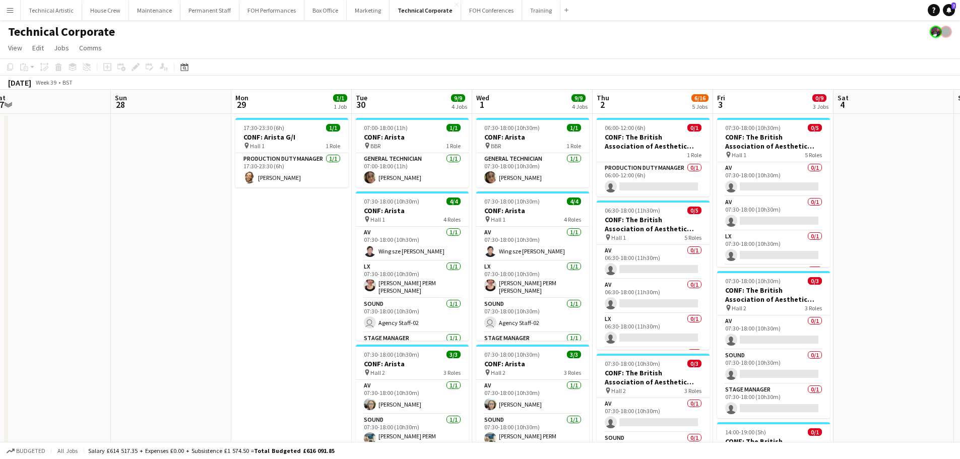
drag, startPoint x: 224, startPoint y: 196, endPoint x: 852, endPoint y: 99, distance: 635.2
click at [852, 99] on app-calendar-viewport "Sat 27 Sun 28 Mon 29 1/1 1 Job Tue 30 9/9 4 Jobs Wed 1 9/9 4 Jobs Thu 2 6/16 5 …" at bounding box center [480, 442] width 960 height 704
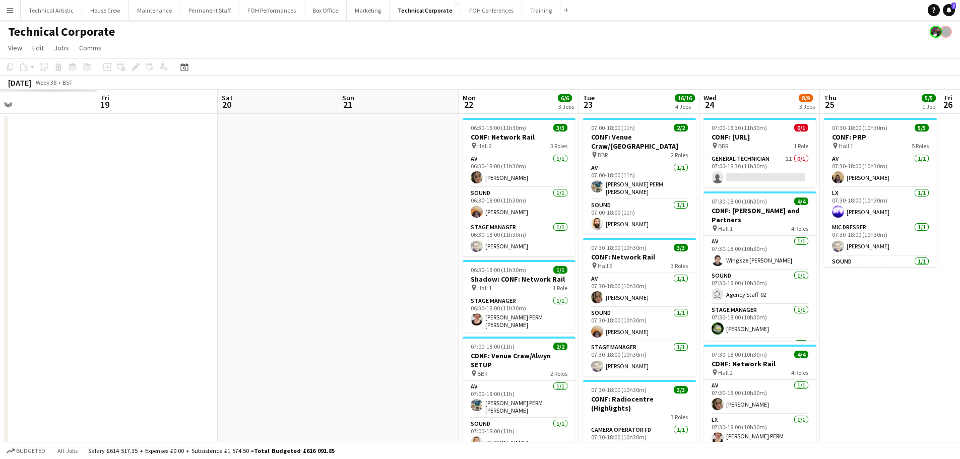
scroll to position [0, 242]
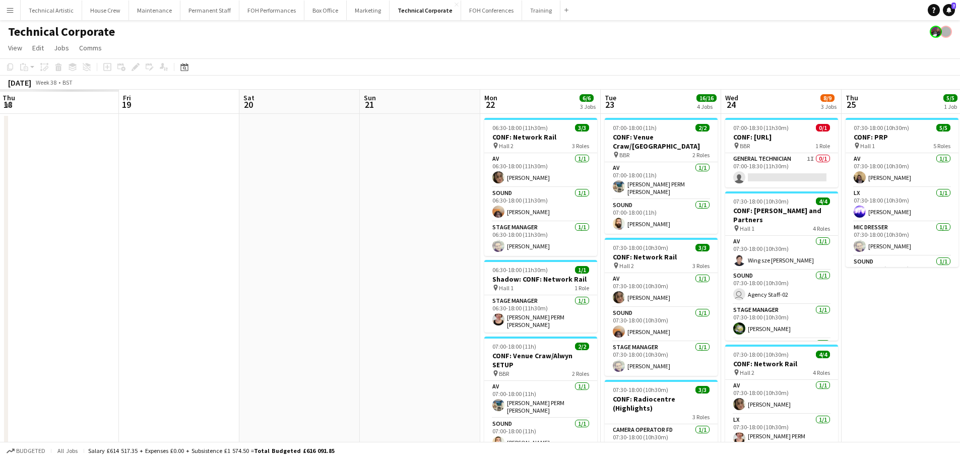
drag, startPoint x: 727, startPoint y: 158, endPoint x: 860, endPoint y: 158, distance: 133.5
click at [860, 158] on app-calendar-viewport "Tue 16 Wed 17 Thu 18 Fri 19 Sat 20 Sun 21 Mon 22 6/6 3 Jobs Tue 23 16/16 4 Jobs…" at bounding box center [480, 442] width 960 height 704
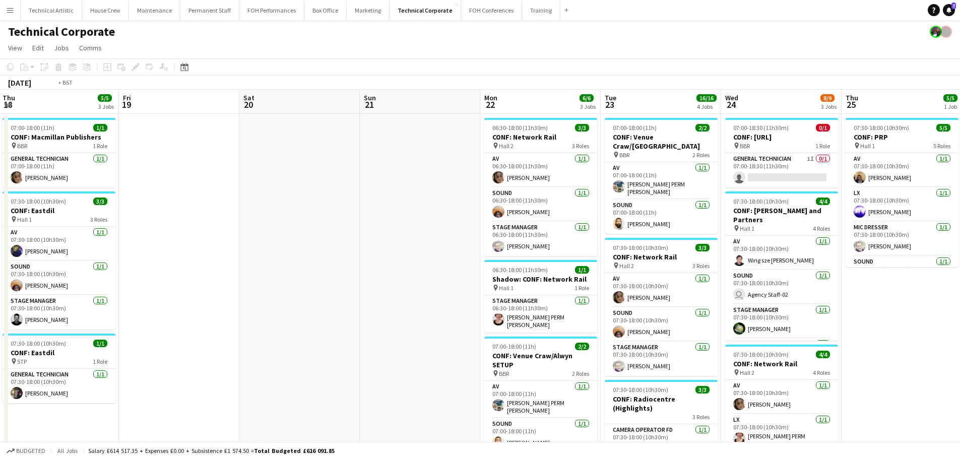
scroll to position [0, 321]
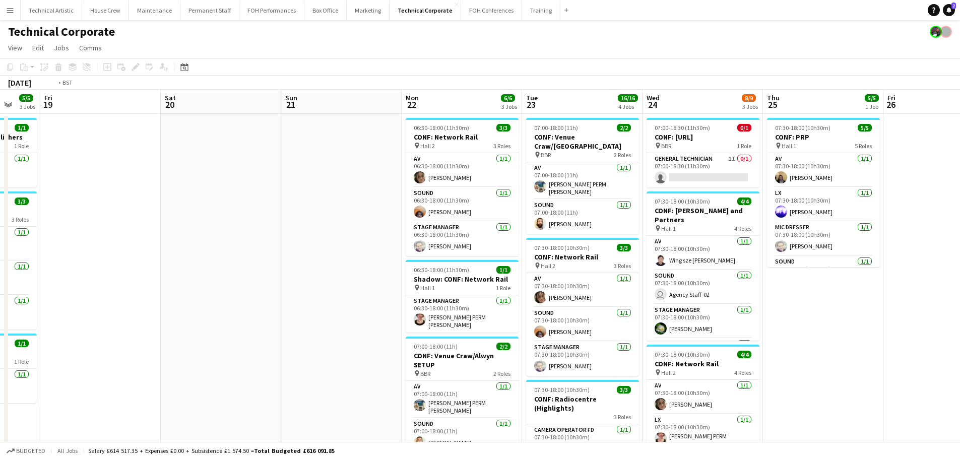
drag, startPoint x: 312, startPoint y: 201, endPoint x: 715, endPoint y: 186, distance: 403.4
click at [715, 186] on app-calendar-viewport "Tue 16 8/8 3 Jobs Wed 17 11/11 5 Jobs Thu 18 5/5 3 Jobs Fri 19 Sat 20 Sun 21 Mo…" at bounding box center [480, 442] width 960 height 704
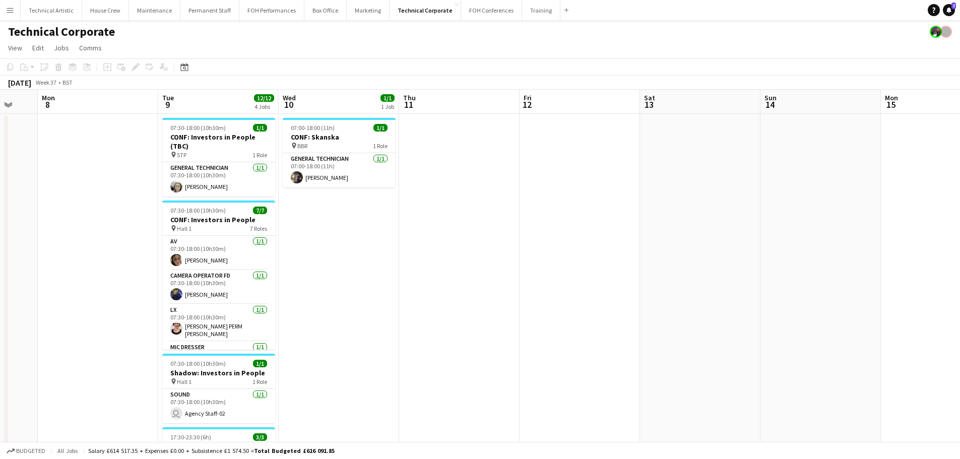
drag, startPoint x: 142, startPoint y: 213, endPoint x: 741, endPoint y: 181, distance: 600.4
click at [741, 181] on app-calendar-viewport "Sun 7 Mon 8 Tue 9 12/12 4 Jobs Wed 10 1/1 1 Job Thu 11 Fri 12 Sat 13 Sun 14 Mon…" at bounding box center [480, 442] width 960 height 704
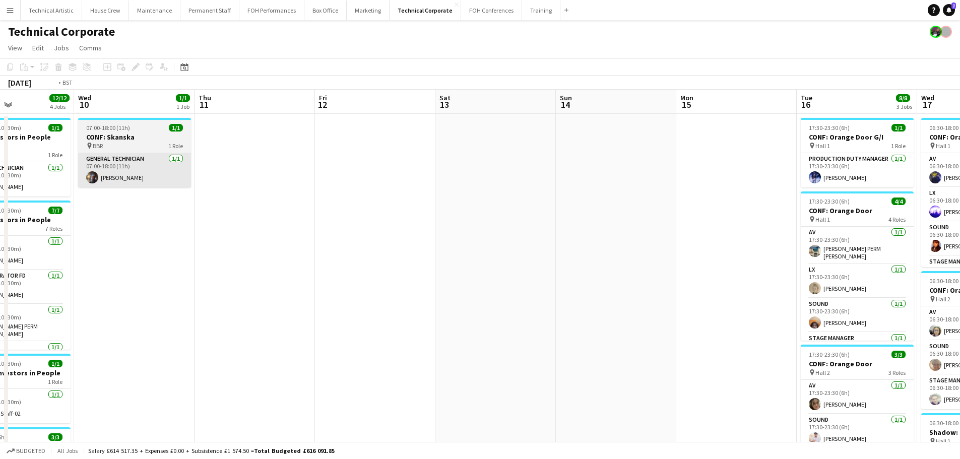
drag, startPoint x: 493, startPoint y: 214, endPoint x: 616, endPoint y: 184, distance: 127.0
click at [846, 167] on app-calendar-viewport "Sun 7 Mon 8 Tue 9 12/12 4 Jobs Wed 10 1/1 1 Job Thu 11 Fri 12 Sat 13 Sun 14 Mon…" at bounding box center [480, 442] width 960 height 704
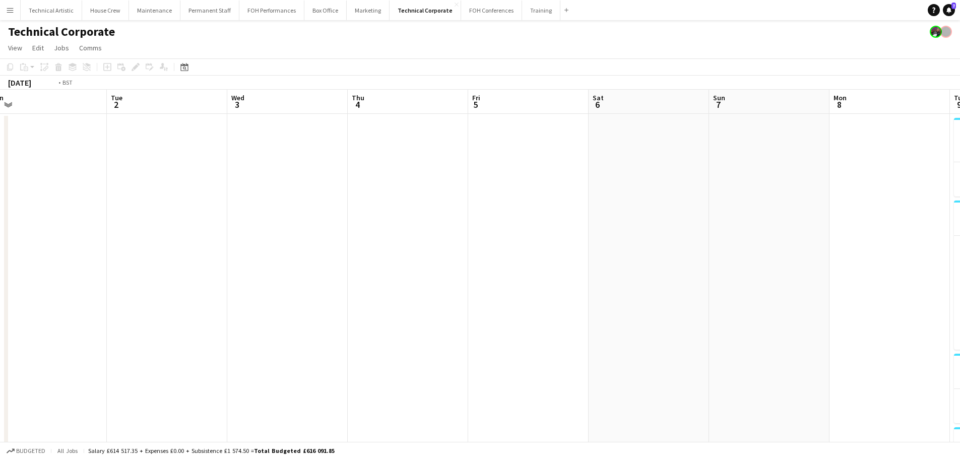
drag, startPoint x: 414, startPoint y: 223, endPoint x: 915, endPoint y: 189, distance: 501.4
click at [915, 189] on app-calendar-viewport "Sat 30 Sun 31 Mon 1 Tue 2 Wed 3 Thu 4 Fri 5 Sat 6 Sun 7 Mon 8 Tue 9 12/12 4 Job…" at bounding box center [480, 442] width 960 height 704
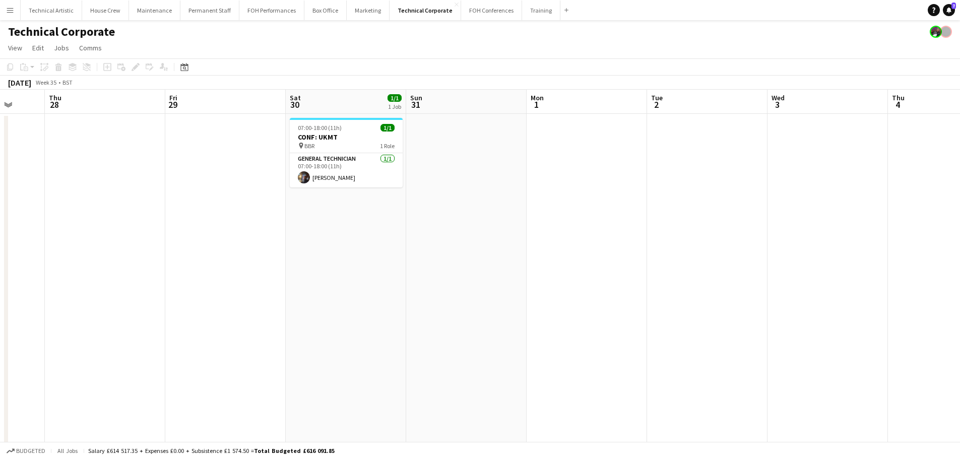
drag, startPoint x: 942, startPoint y: 207, endPoint x: 967, endPoint y: 207, distance: 25.2
click at [959, 207] on html "Menu Boards Boards Boards All jobs Status Workforce Workforce My Workforce Recr…" at bounding box center [480, 405] width 960 height 811
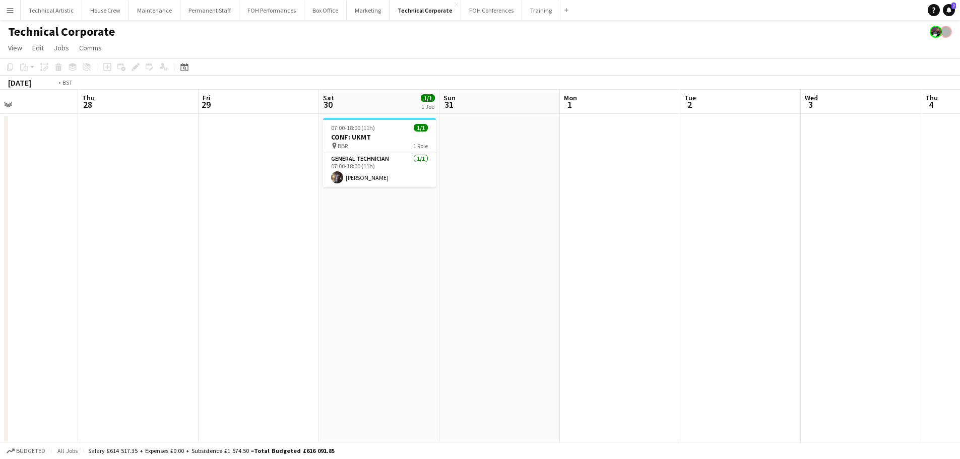
click at [920, 234] on app-calendar-viewport "Mon 25 Tue 26 Wed 27 Thu 28 Fri 29 Sat 30 1/1 1 Job Sun 31 Mon 1 Tue 2 Wed 3 Th…" at bounding box center [480, 442] width 960 height 704
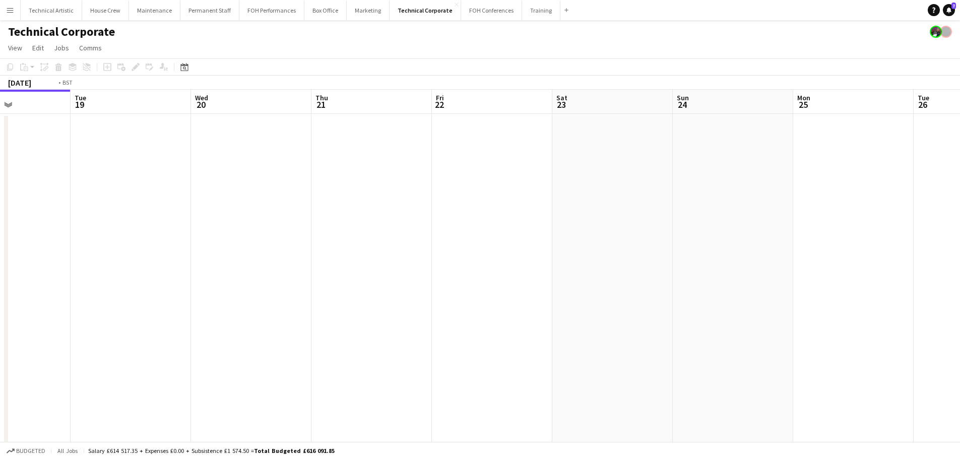
drag, startPoint x: 692, startPoint y: 224, endPoint x: 740, endPoint y: 211, distance: 49.5
click at [856, 210] on app-calendar-viewport "Sat 16 Sun 17 Mon 18 Tue 19 Wed 20 Thu 21 Fri 22 Sat 23 Sun 24 Mon 25 Tue 26 We…" at bounding box center [480, 442] width 960 height 704
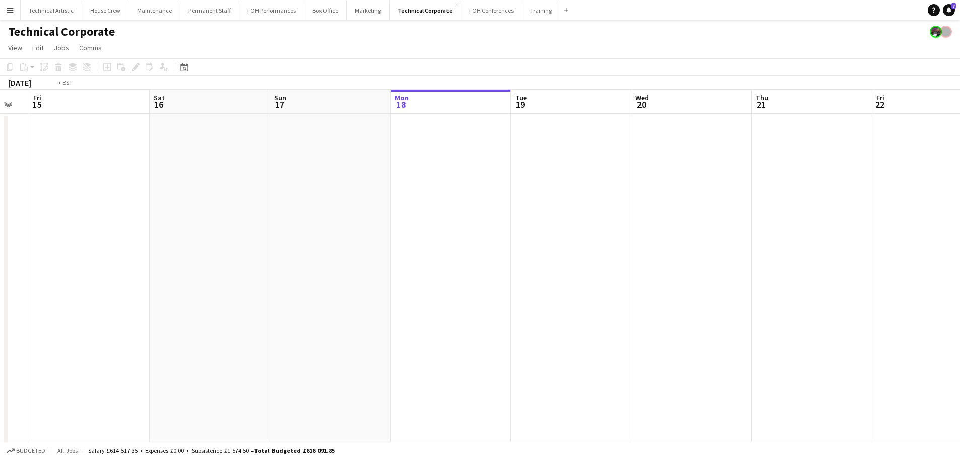
drag, startPoint x: 304, startPoint y: 217, endPoint x: 201, endPoint y: 199, distance: 105.0
click at [108, 223] on app-calendar-viewport "Tue 12 Wed 13 Thu 14 Fri 15 Sat 16 Sun 17 Mon 18 Tue 19 Wed 20 Thu 21 Fri 22 Sa…" at bounding box center [480, 442] width 960 height 704
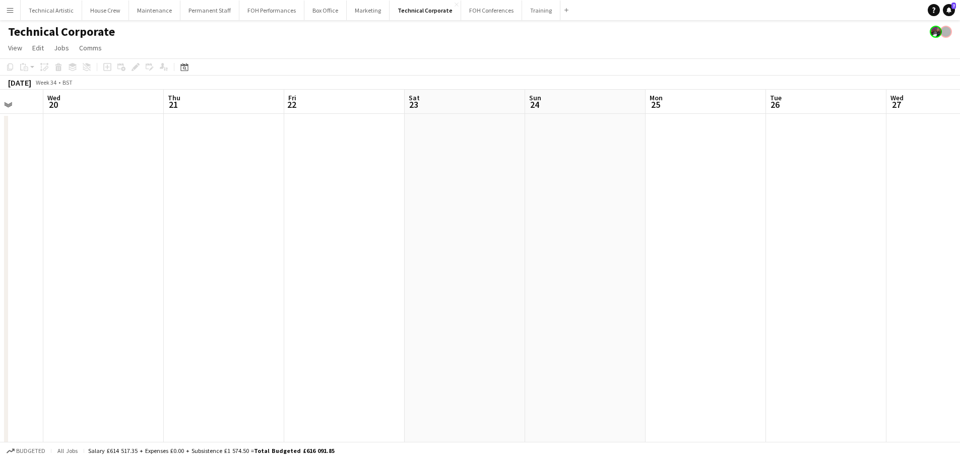
drag, startPoint x: 560, startPoint y: 228, endPoint x: 409, endPoint y: 228, distance: 151.2
click at [202, 182] on app-calendar-viewport "Sun 17 Mon 18 Tue 19 Wed 20 Thu 21 Fri 22 Sat 23 Sun 24 Mon 25 Tue 26 Wed 27 Th…" at bounding box center [480, 442] width 960 height 704
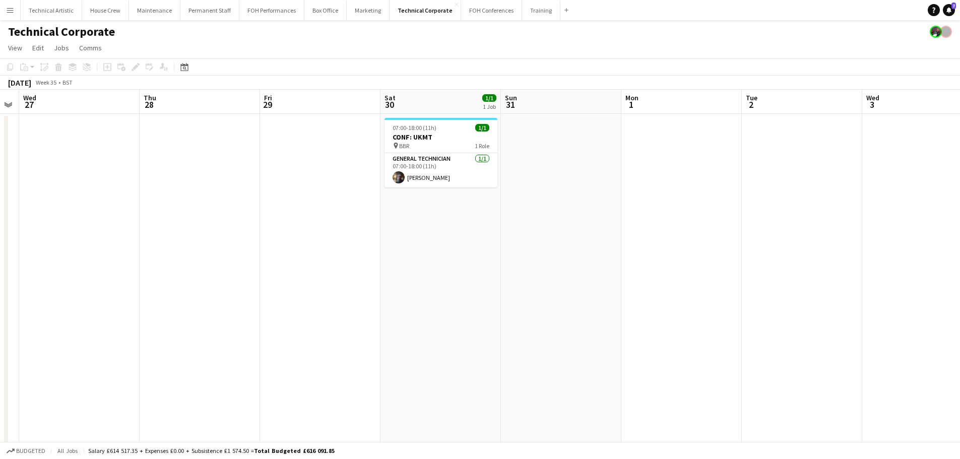
drag, startPoint x: 729, startPoint y: 281, endPoint x: 293, endPoint y: 235, distance: 438.2
click at [293, 235] on app-calendar-viewport "Sun 24 Mon 25 Tue 26 Wed 27 Thu 28 Fri 29 Sat 30 1/1 1 Job Sun 31 Mon 1 Tue 2 W…" at bounding box center [480, 442] width 960 height 704
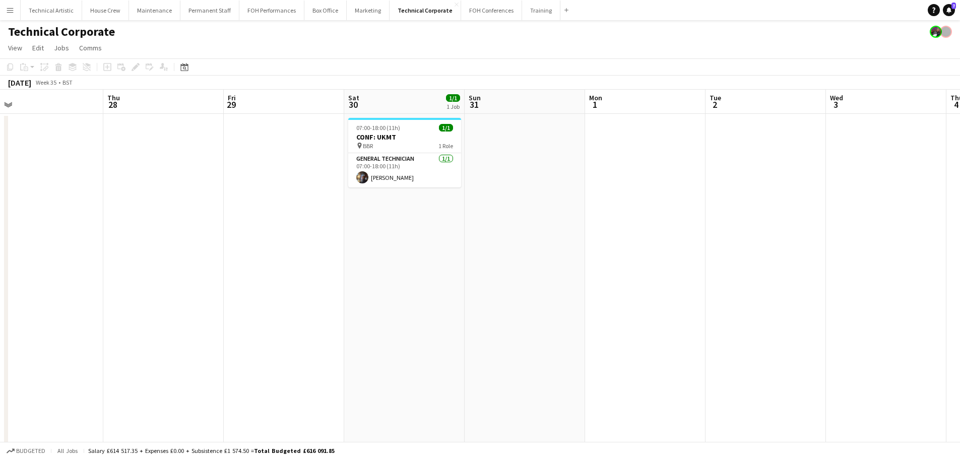
scroll to position [0, 328]
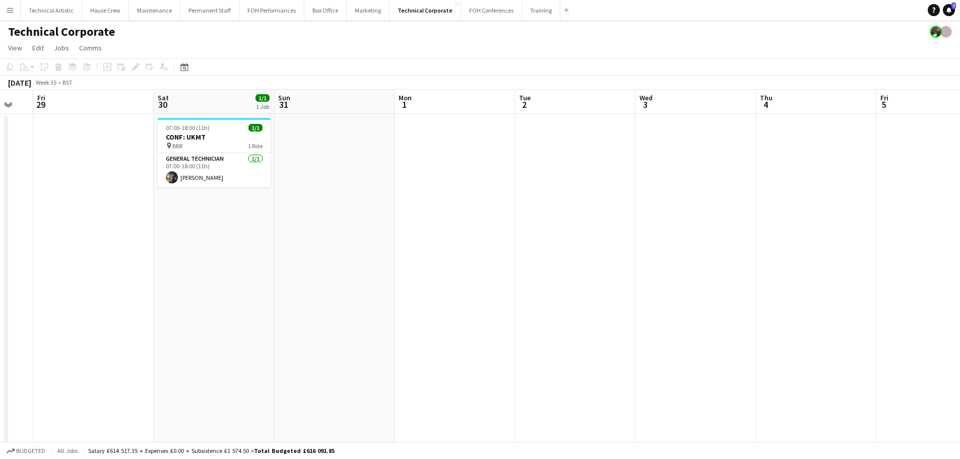
drag, startPoint x: 626, startPoint y: 255, endPoint x: 448, endPoint y: 262, distance: 178.0
click at [448, 262] on app-calendar-viewport "Tue 26 Wed 27 Thu 28 Fri 29 Sat 30 1/1 1 Job Sun 31 Mon 1 Tue 2 Wed 3 Thu 4 Fri…" at bounding box center [480, 442] width 960 height 704
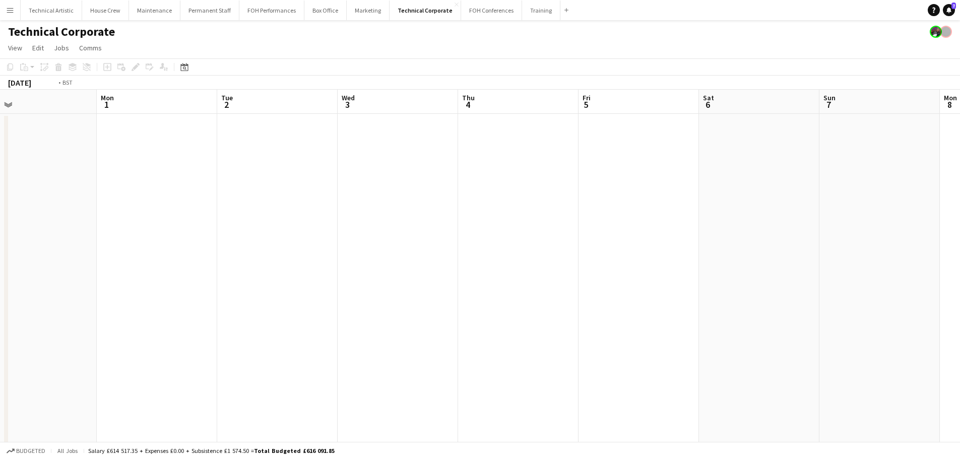
drag, startPoint x: 342, startPoint y: 229, endPoint x: 301, endPoint y: 224, distance: 41.1
click at [234, 227] on app-calendar-viewport "Thu 28 Fri 29 Sat 30 1/1 1 Job Sun 31 Mon 1 Tue 2 Wed 3 Thu 4 Fri 5 Sat 6 Sun 7…" at bounding box center [480, 442] width 960 height 704
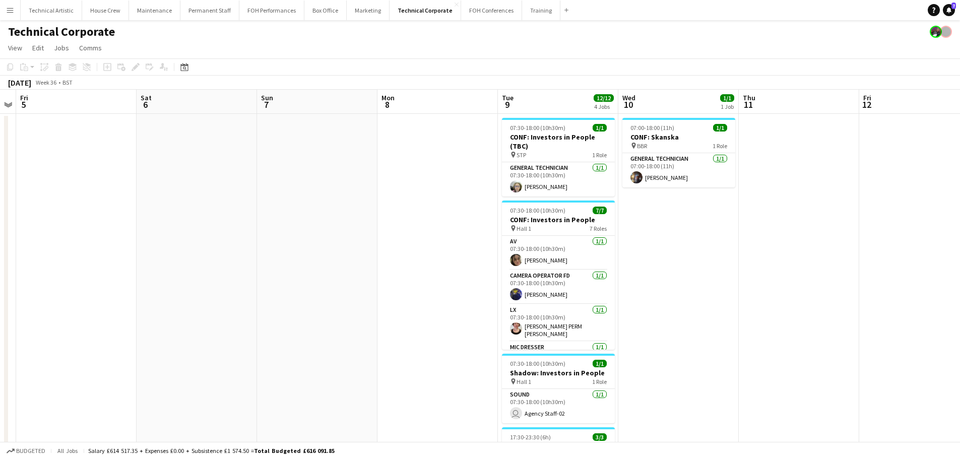
drag, startPoint x: 469, startPoint y: 219, endPoint x: 397, endPoint y: 218, distance: 71.6
click at [397, 218] on app-calendar-viewport "Tue 2 Wed 3 Thu 4 Fri 5 Sat 6 Sun 7 Mon 8 Tue 9 12/12 4 Jobs Wed 10 1/1 1 Job T…" at bounding box center [480, 442] width 960 height 704
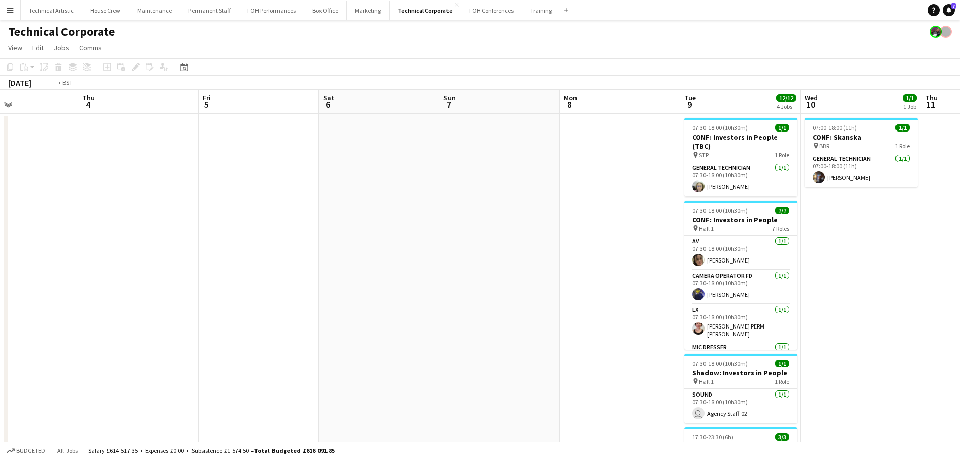
drag, startPoint x: 415, startPoint y: 315, endPoint x: 687, endPoint y: 286, distance: 273.1
click at [687, 286] on app-calendar-viewport "Mon 1 Tue 2 Wed 3 Thu 4 Fri 5 Sat 6 Sun 7 Mon 8 Tue 9 12/12 4 Jobs Wed 10 1/1 1…" at bounding box center [480, 442] width 960 height 704
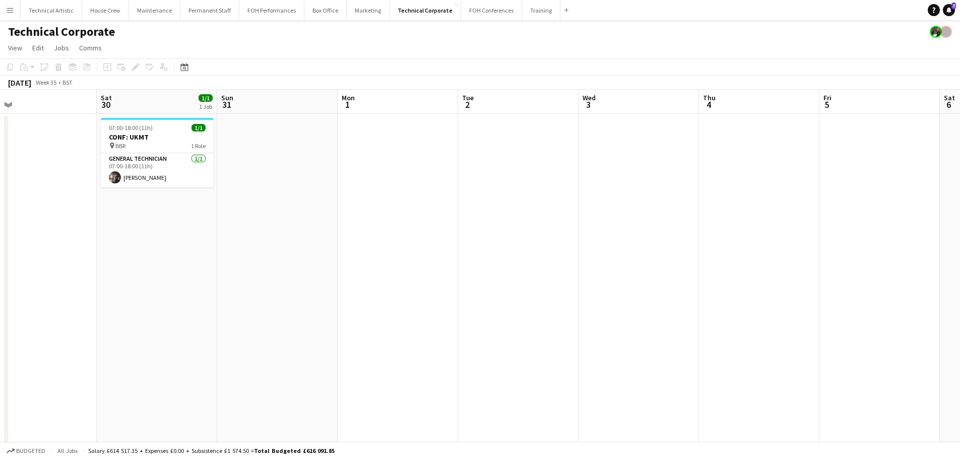
drag, startPoint x: 289, startPoint y: 272, endPoint x: 817, endPoint y: 262, distance: 527.6
click at [817, 262] on app-calendar-viewport "Wed 27 Thu 28 Fri 29 Sat 30 1/1 1 Job Sun 31 Mon 1 Tue 2 Wed 3 Thu 4 Fri 5 Sat …" at bounding box center [480, 442] width 960 height 704
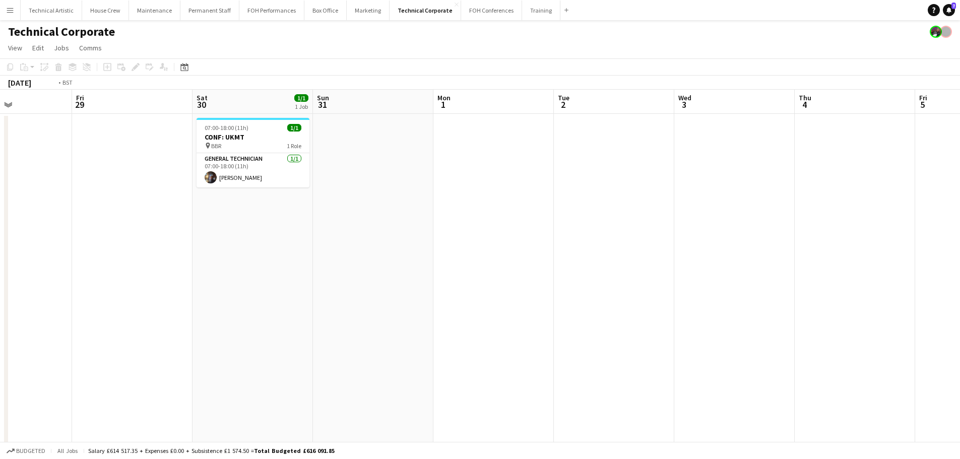
drag, startPoint x: 817, startPoint y: 262, endPoint x: 161, endPoint y: 236, distance: 656.5
click at [161, 236] on app-calendar-viewport "Mon 25 Tue 26 Wed 27 Thu 28 Fri 29 Sat 30 1/1 1 Job Sun 31 Mon 1 Tue 2 Wed 3 Th…" at bounding box center [480, 442] width 960 height 704
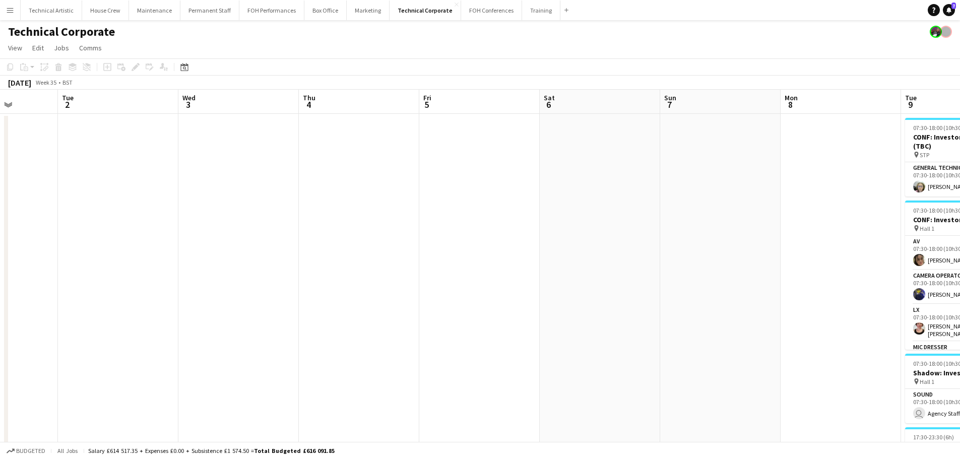
drag, startPoint x: 806, startPoint y: 273, endPoint x: 111, endPoint y: 202, distance: 698.4
click at [111, 202] on app-calendar-viewport "Sat 30 1/1 1 Job Sun 31 Mon 1 Tue 2 Wed 3 Thu 4 Fri 5 Sat 6 Sun 7 Mon 8 Tue 9 1…" at bounding box center [480, 442] width 960 height 704
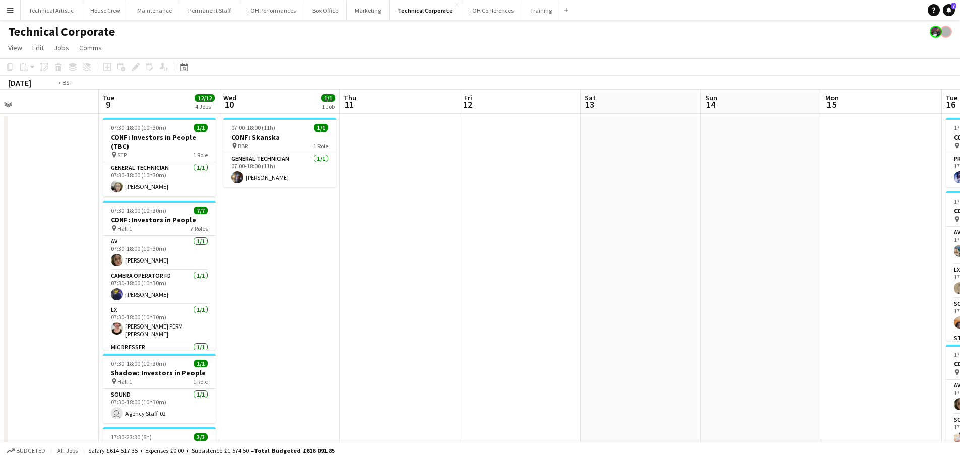
drag, startPoint x: 746, startPoint y: 252, endPoint x: 477, endPoint y: 218, distance: 271.2
click at [114, 193] on app-calendar-viewport "Fri 5 Sat 6 Sun 7 Mon 8 Tue 9 12/12 4 Jobs Wed 10 1/1 1 Job Thu 11 Fri 12 Sat 1…" at bounding box center [480, 442] width 960 height 704
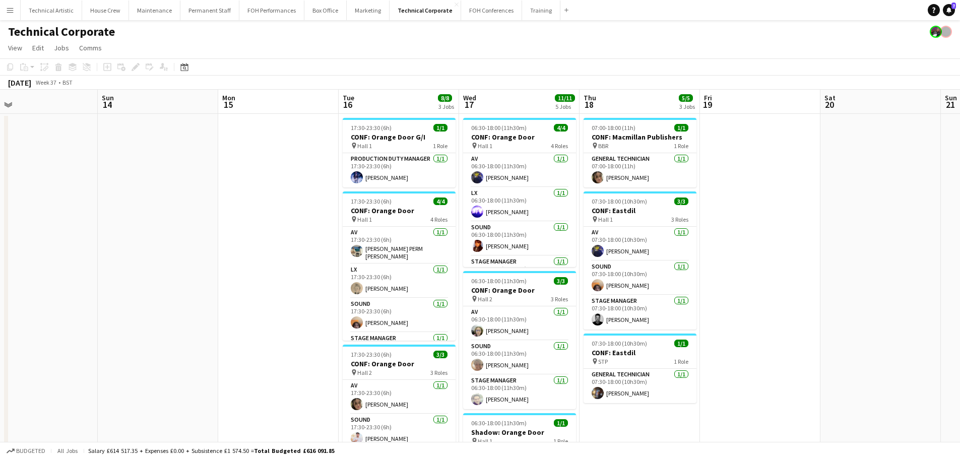
drag, startPoint x: 664, startPoint y: 249, endPoint x: 468, endPoint y: 232, distance: 196.7
click at [468, 232] on app-calendar-viewport "Wed 10 1/1 1 Job Thu 11 Fri 12 Sat 13 Sun 14 Mon 15 Tue 16 8/8 3 Jobs Wed 17 11…" at bounding box center [480, 442] width 960 height 704
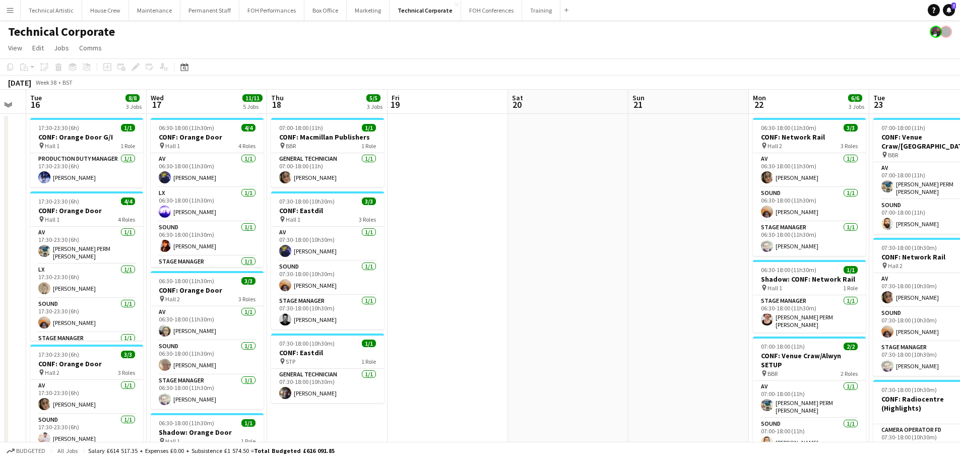
drag, startPoint x: 602, startPoint y: 221, endPoint x: 127, endPoint y: 201, distance: 475.0
click at [118, 204] on app-calendar-viewport "Sat 13 Sun 14 Mon 15 Tue 16 8/8 3 Jobs Wed 17 11/11 5 Jobs Thu 18 5/5 3 Jobs Fr…" at bounding box center [480, 442] width 960 height 704
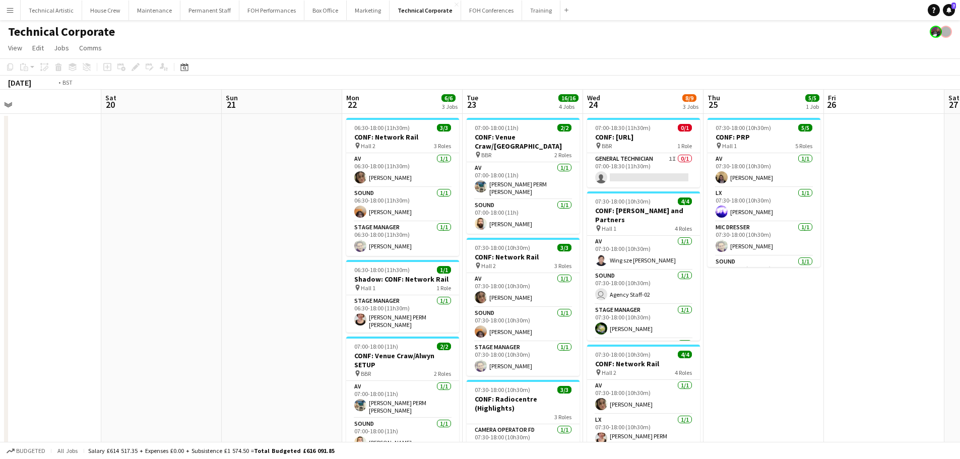
click at [184, 185] on app-calendar-viewport "Tue 16 8/8 3 Jobs Wed 17 11/11 5 Jobs Thu 18 5/5 3 Jobs Fri 19 Sat 20 Sun 21 Mo…" at bounding box center [480, 442] width 960 height 704
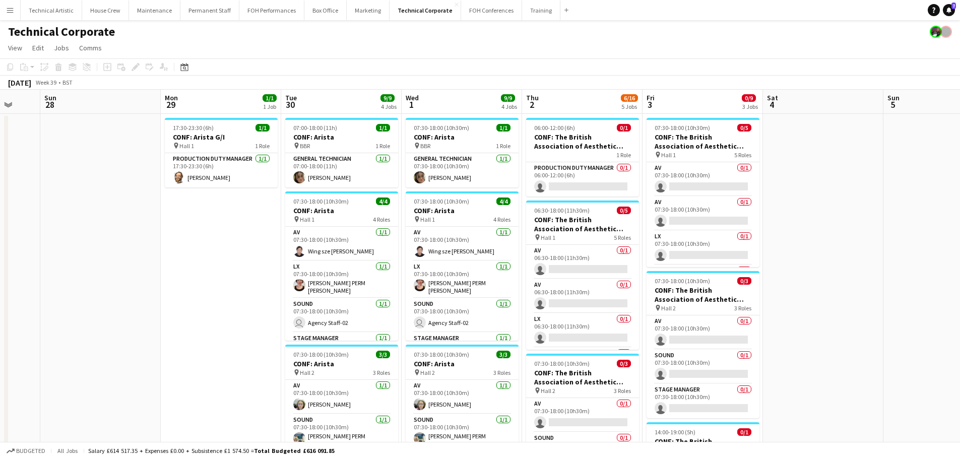
scroll to position [0, 331]
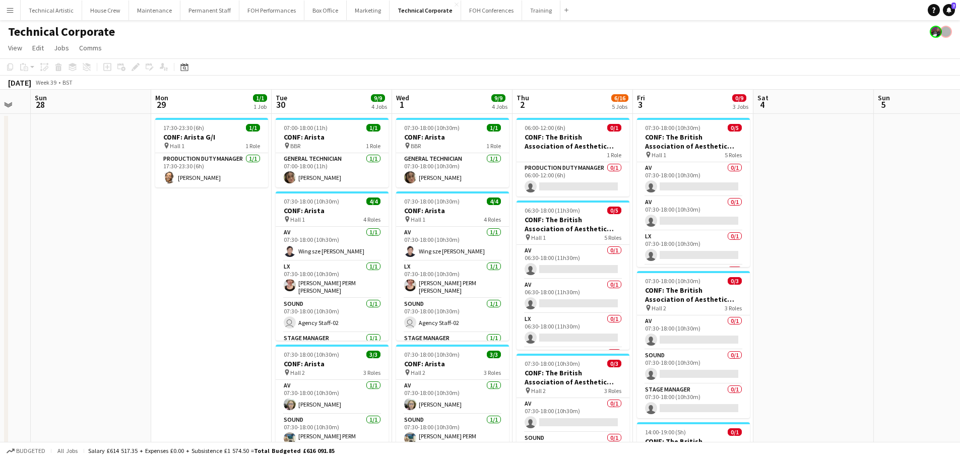
click at [91, 173] on app-calendar-viewport "Thu 25 5/5 1 Job Fri 26 Sat 27 Sun 28 Mon 29 1/1 1 Job Tue 30 9/9 4 Jobs Wed 1 …" at bounding box center [480, 442] width 960 height 704
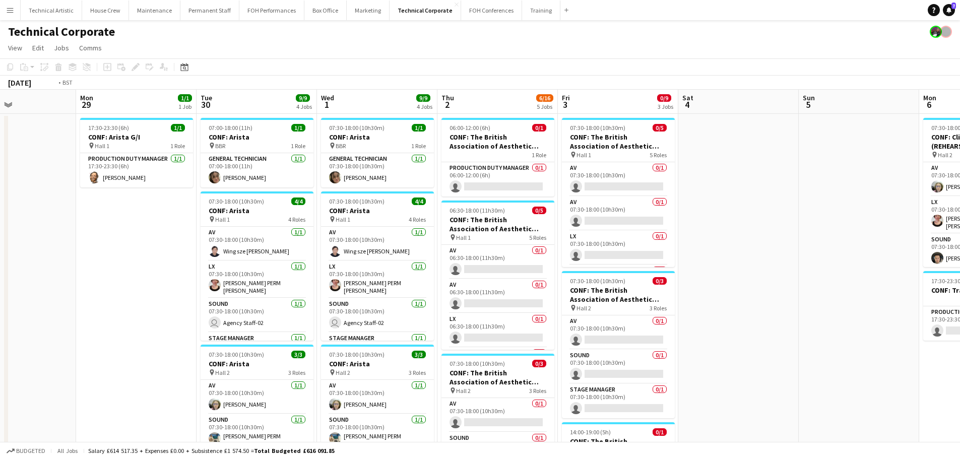
scroll to position [0, 348]
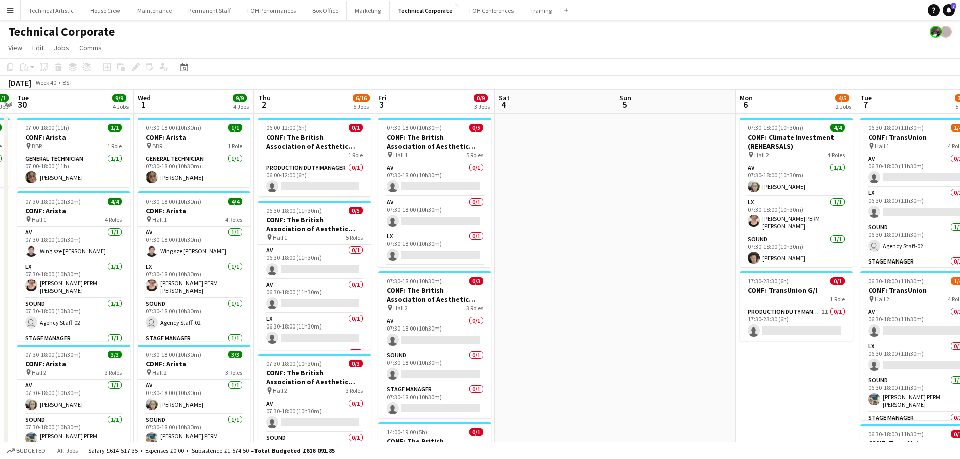
drag, startPoint x: 539, startPoint y: 278, endPoint x: 281, endPoint y: 227, distance: 263.5
click at [281, 227] on app-calendar-viewport "Sat 27 Sun 28 Mon 29 1/1 1 Job Tue 30 9/9 4 Jobs Wed 1 9/9 4 Jobs Thu 2 6/16 5 …" at bounding box center [480, 442] width 960 height 704
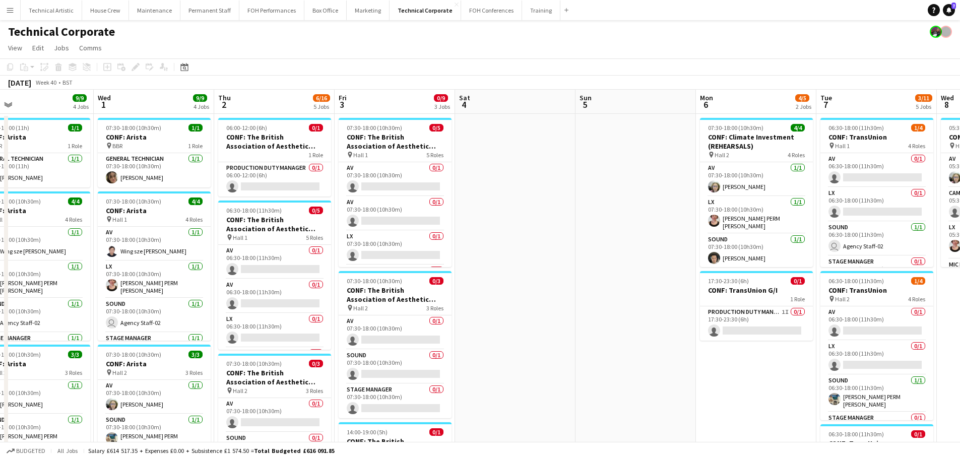
scroll to position [0, 340]
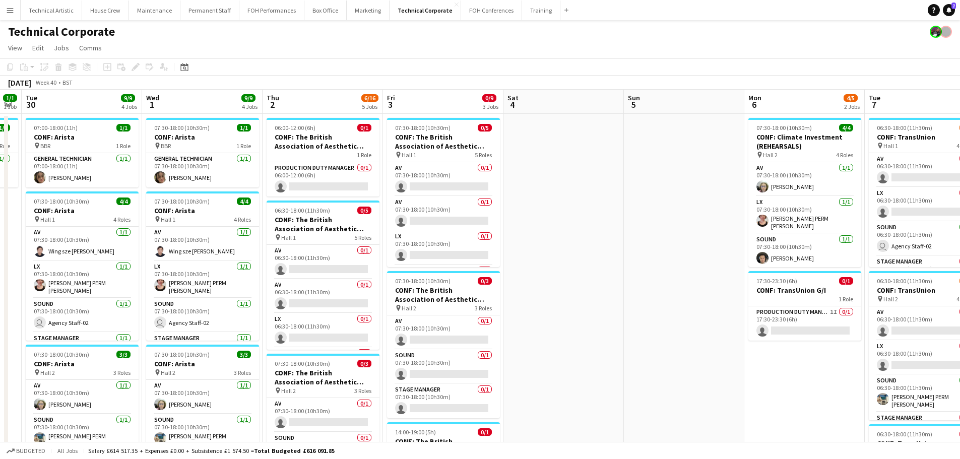
drag, startPoint x: 517, startPoint y: 221, endPoint x: 165, endPoint y: 195, distance: 353.7
click at [165, 195] on app-calendar-viewport "Sat 27 Sun 28 Mon 29 1/1 1 Job Tue 30 9/9 4 Jobs Wed 1 9/9 4 Jobs Thu 2 6/16 5 …" at bounding box center [480, 442] width 960 height 704
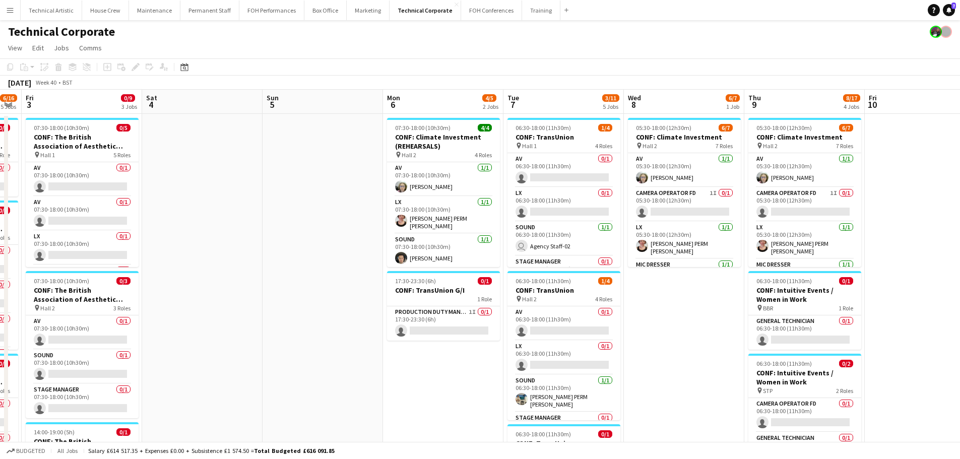
drag, startPoint x: 392, startPoint y: 230, endPoint x: 0, endPoint y: 179, distance: 395.2
click at [0, 179] on app-calendar-viewport "Tue 30 9/9 4 Jobs Wed 1 9/9 4 Jobs Thu 2 6/16 5 Jobs Fri 3 0/9 3 Jobs Sat 4 Sun…" at bounding box center [480, 442] width 960 height 704
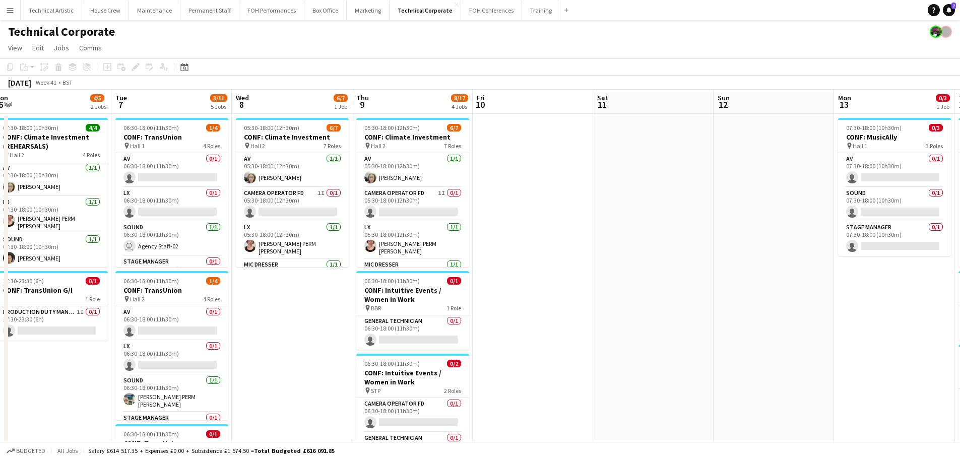
scroll to position [0, 289]
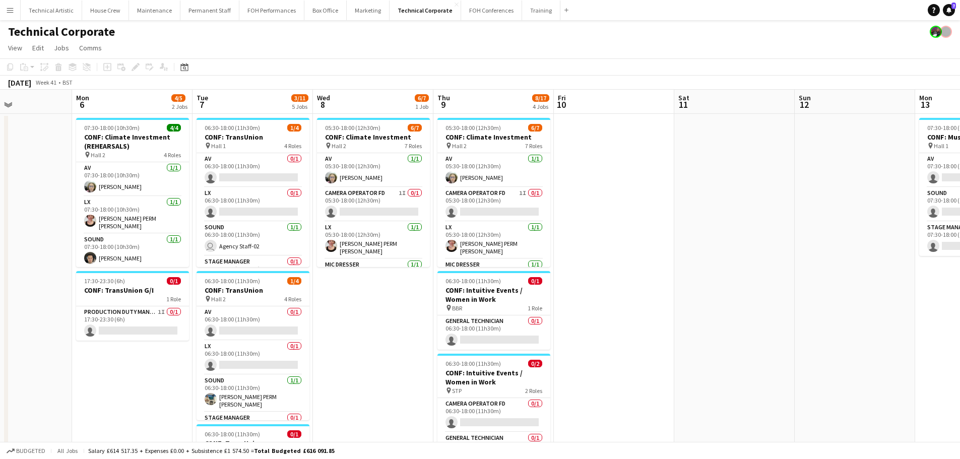
drag, startPoint x: 521, startPoint y: 244, endPoint x: 0, endPoint y: 200, distance: 522.9
click at [0, 200] on app-calendar-viewport "Fri 3 0/9 3 Jobs Sat 4 Sun 5 Mon 6 4/5 2 Jobs Tue 7 3/11 5 Jobs Wed 8 6/7 1 Job…" at bounding box center [480, 442] width 960 height 704
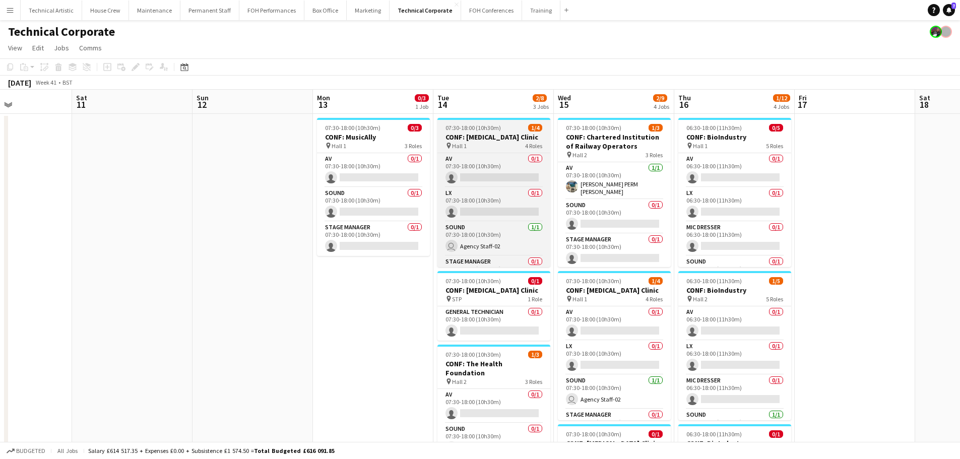
click at [491, 144] on div "pin Hall 1 4 Roles" at bounding box center [493, 146] width 113 height 8
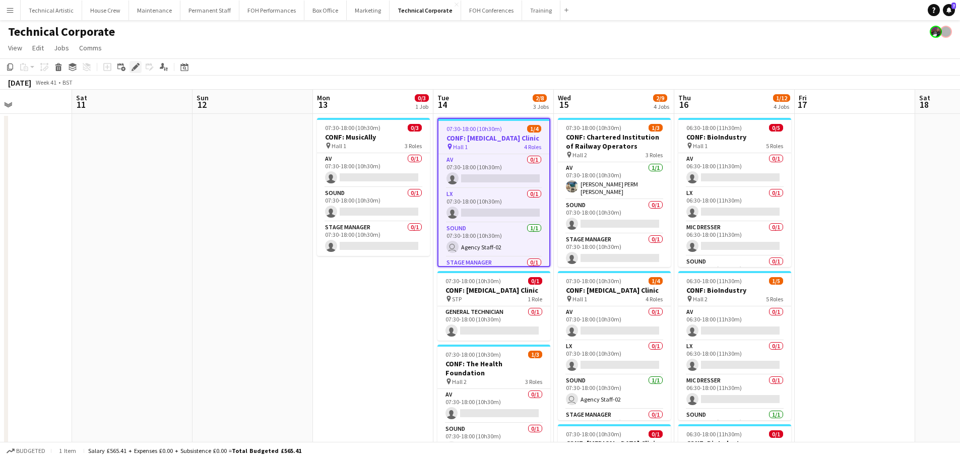
click at [135, 67] on icon at bounding box center [136, 67] width 6 height 6
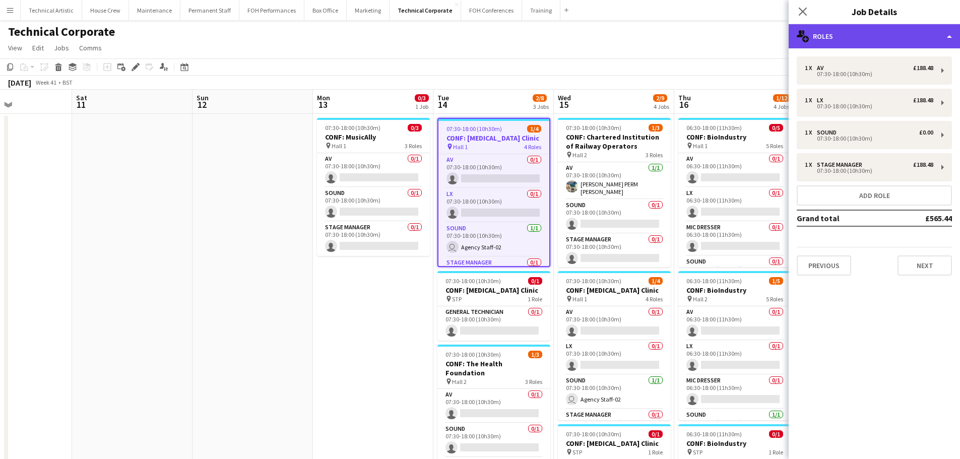
click at [881, 40] on div "multiple-users-add Roles" at bounding box center [874, 36] width 171 height 24
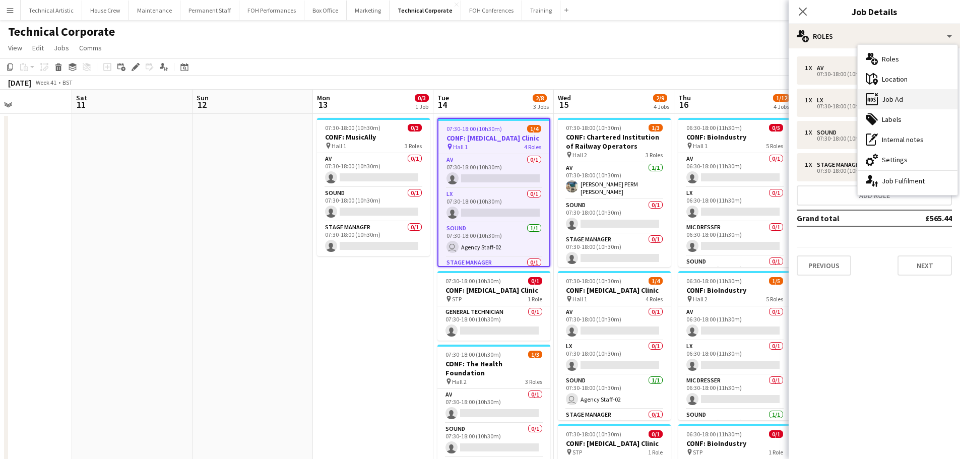
click at [905, 100] on div "ads-window Job Ad" at bounding box center [908, 99] width 100 height 20
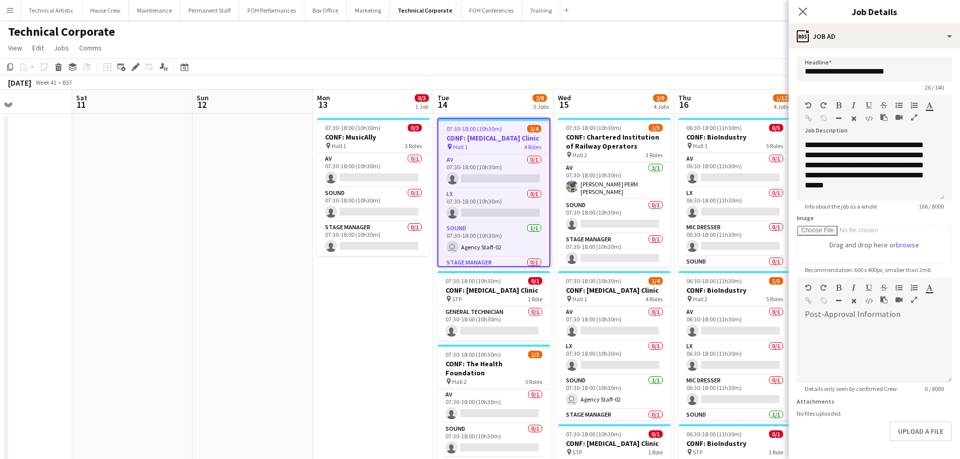
click at [429, 67] on app-toolbar "Copy Paste Paste Ctrl+V Paste with crew Ctrl+Shift+V Paste linked Job Delete Gr…" at bounding box center [480, 66] width 960 height 17
